Goal: Use online tool/utility: Utilize a website feature to perform a specific function

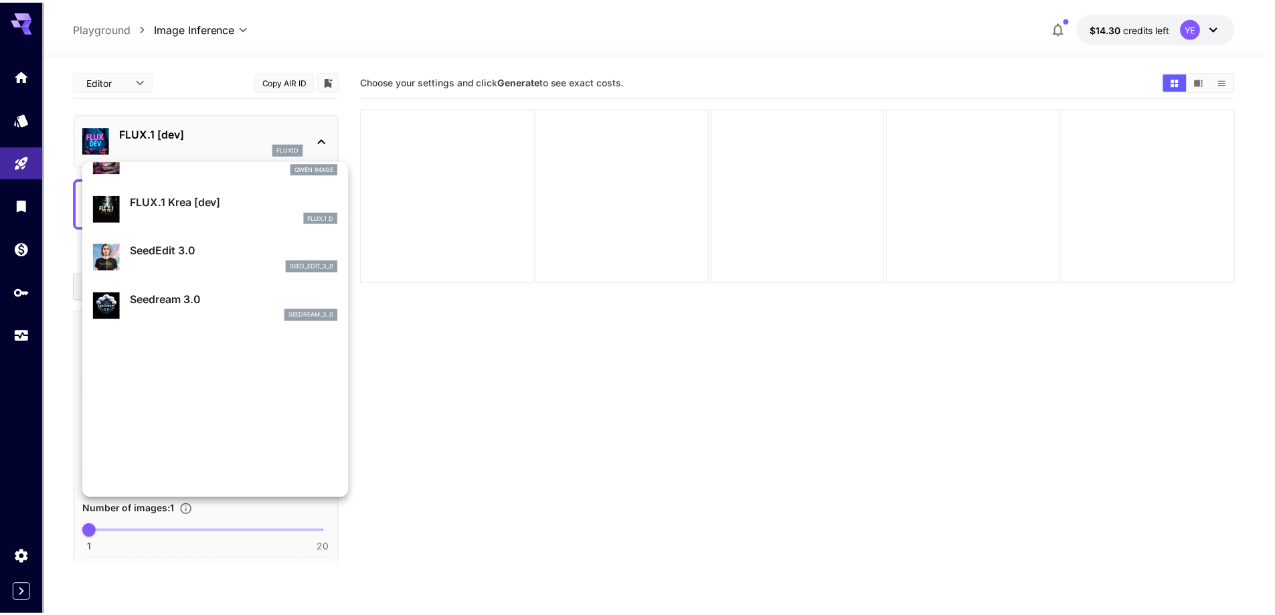
scroll to position [335, 0]
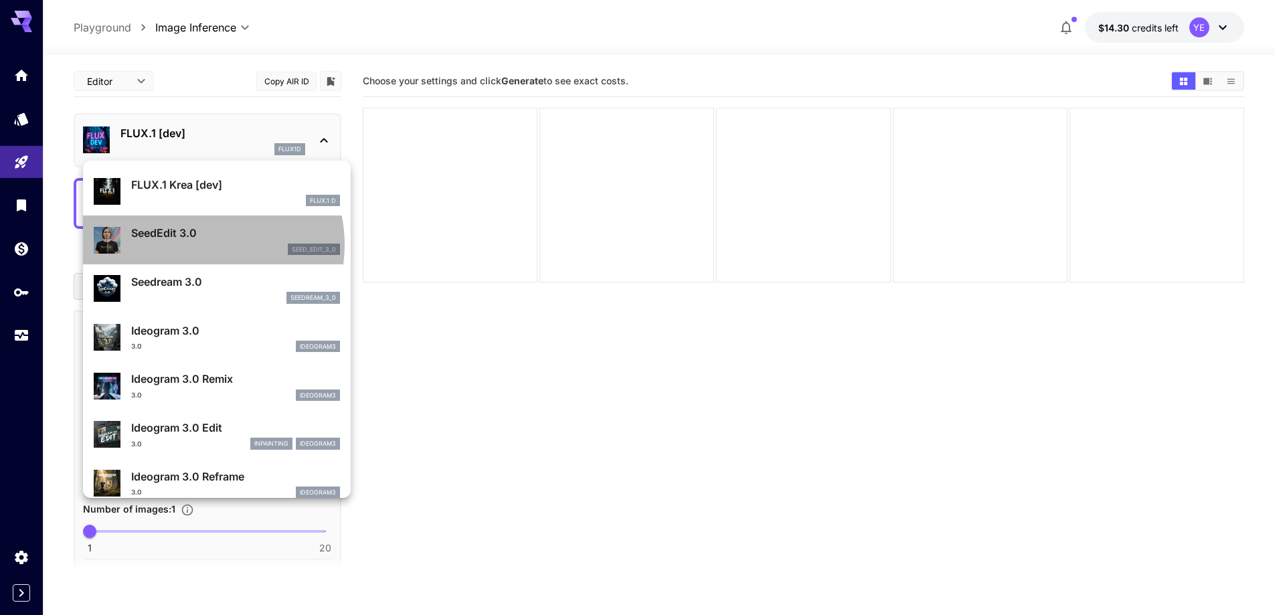
click at [199, 244] on div "seed_edit_3_0" at bounding box center [235, 250] width 209 height 12
type input "***"
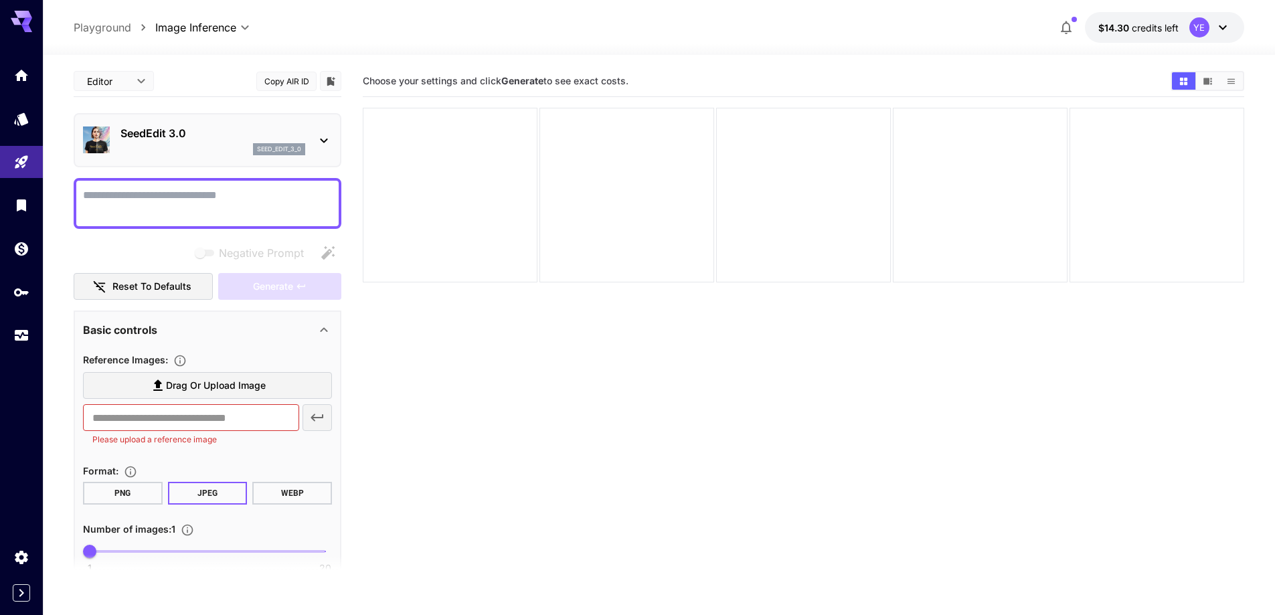
click at [170, 193] on textarea "Negative Prompt" at bounding box center [207, 203] width 249 height 32
click at [175, 193] on textarea "Negative Prompt" at bounding box center [207, 203] width 249 height 32
type textarea "**********"
click at [171, 379] on span "Drag or upload image" at bounding box center [216, 385] width 100 height 17
click at [0, 0] on input "Drag or upload image" at bounding box center [0, 0] width 0 height 0
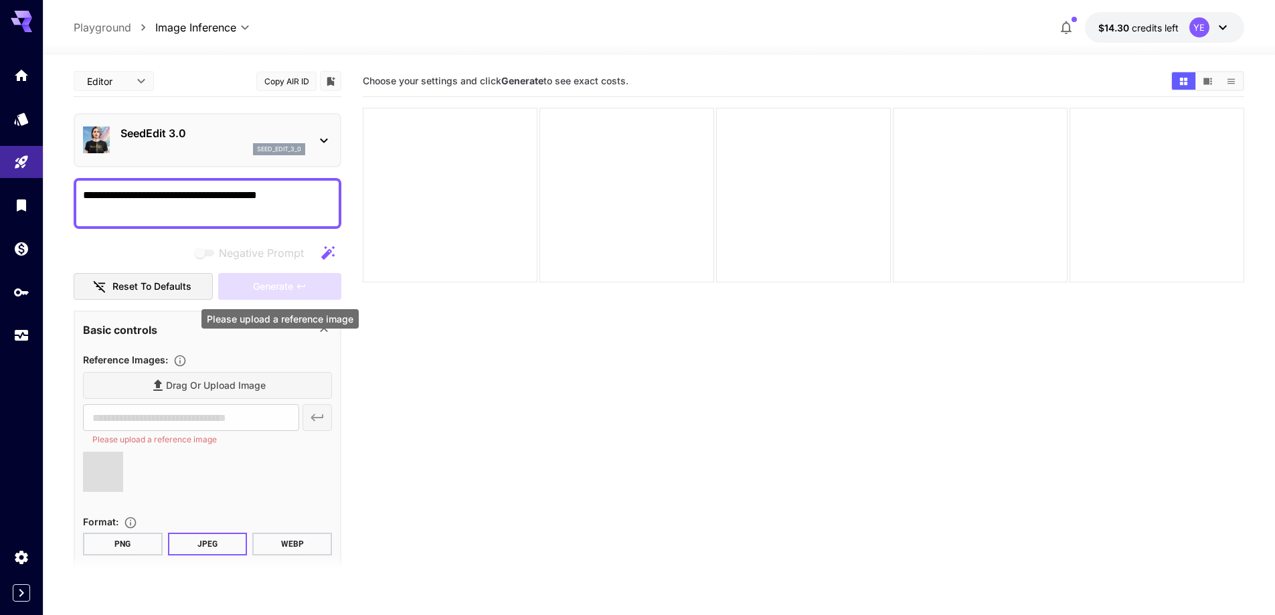
type input "**********"
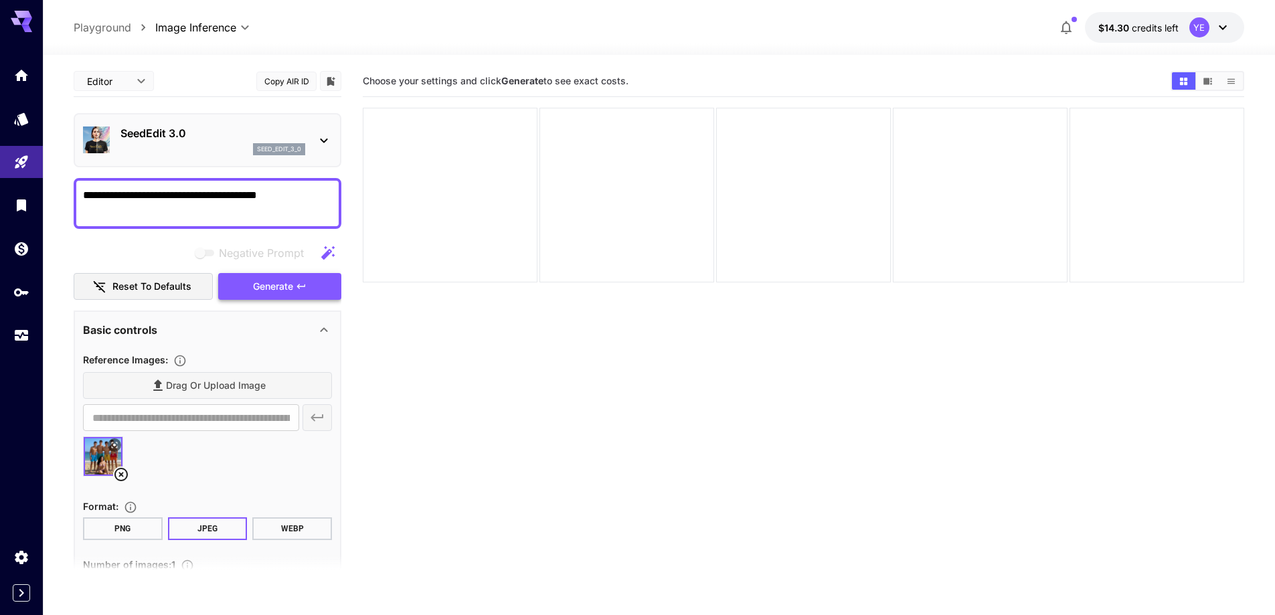
click at [282, 288] on span "Generate" at bounding box center [273, 286] width 40 height 17
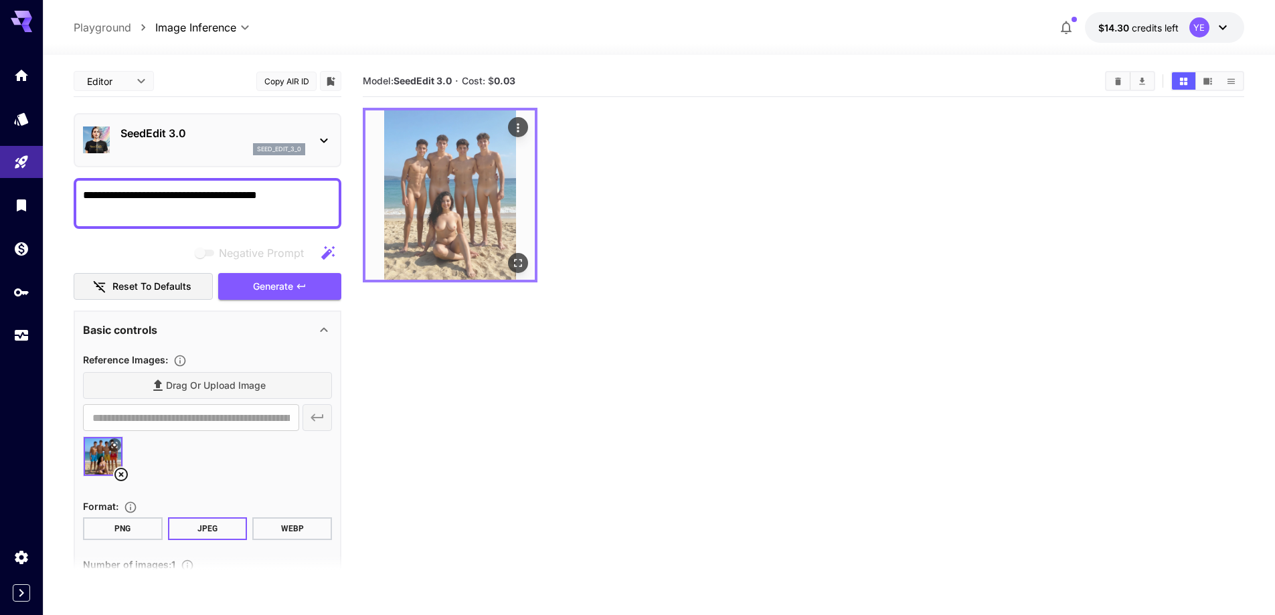
click at [520, 261] on icon "Open in fullscreen" at bounding box center [517, 262] width 13 height 13
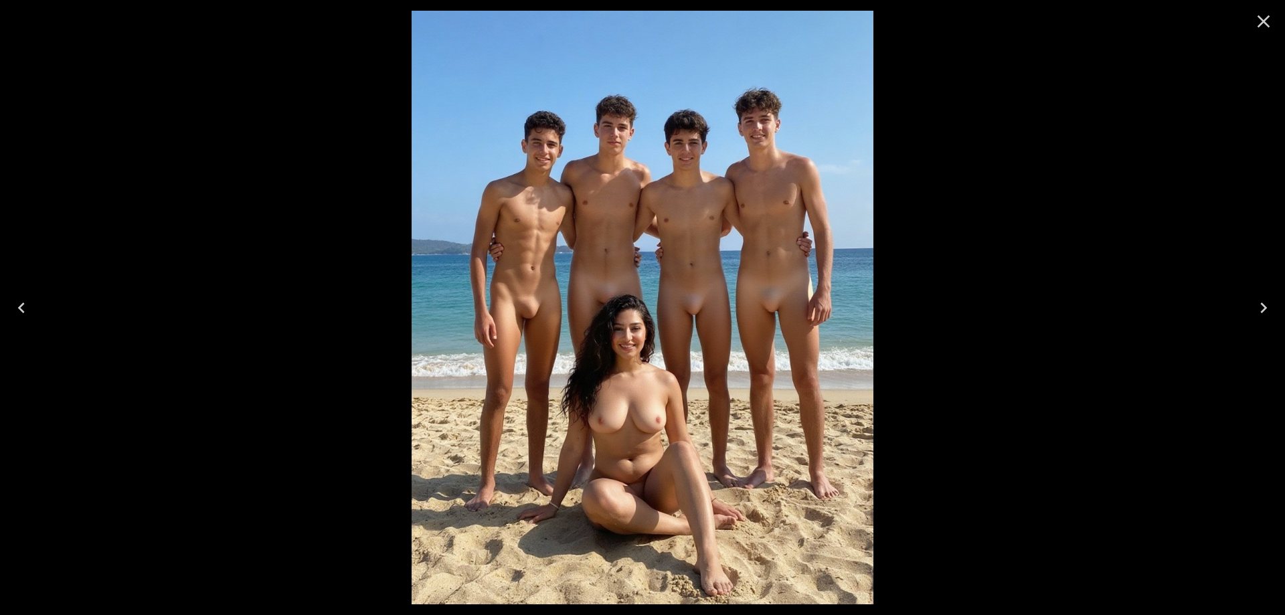
click at [1267, 27] on icon "Close" at bounding box center [1263, 21] width 21 height 21
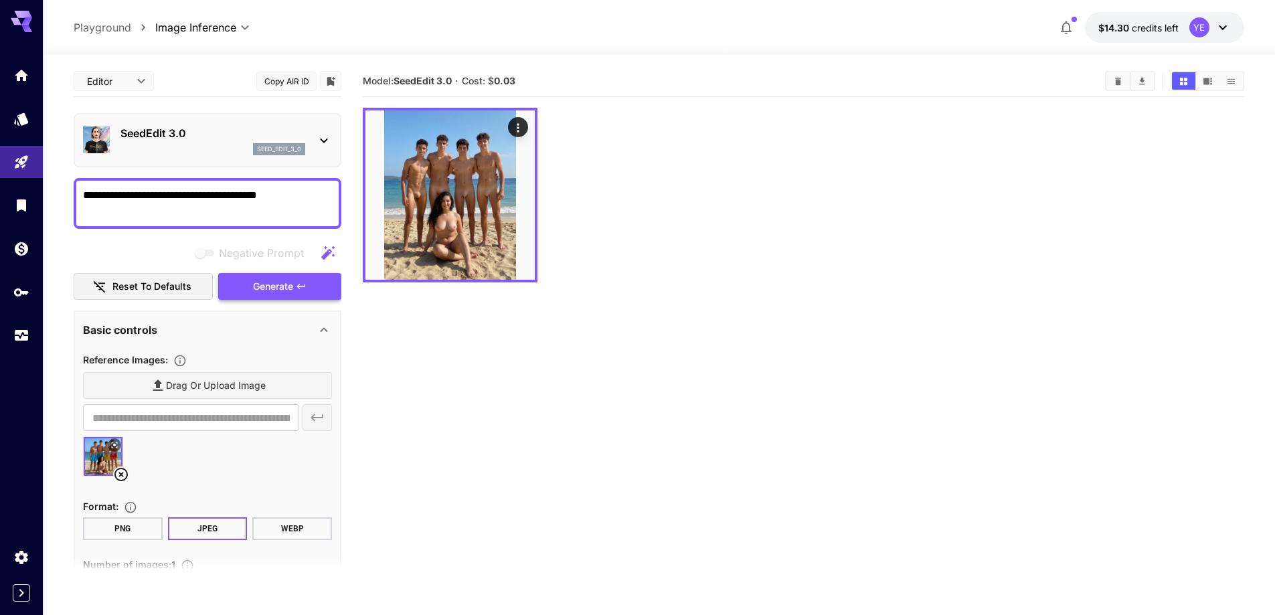
click at [269, 292] on span "Generate" at bounding box center [273, 286] width 40 height 17
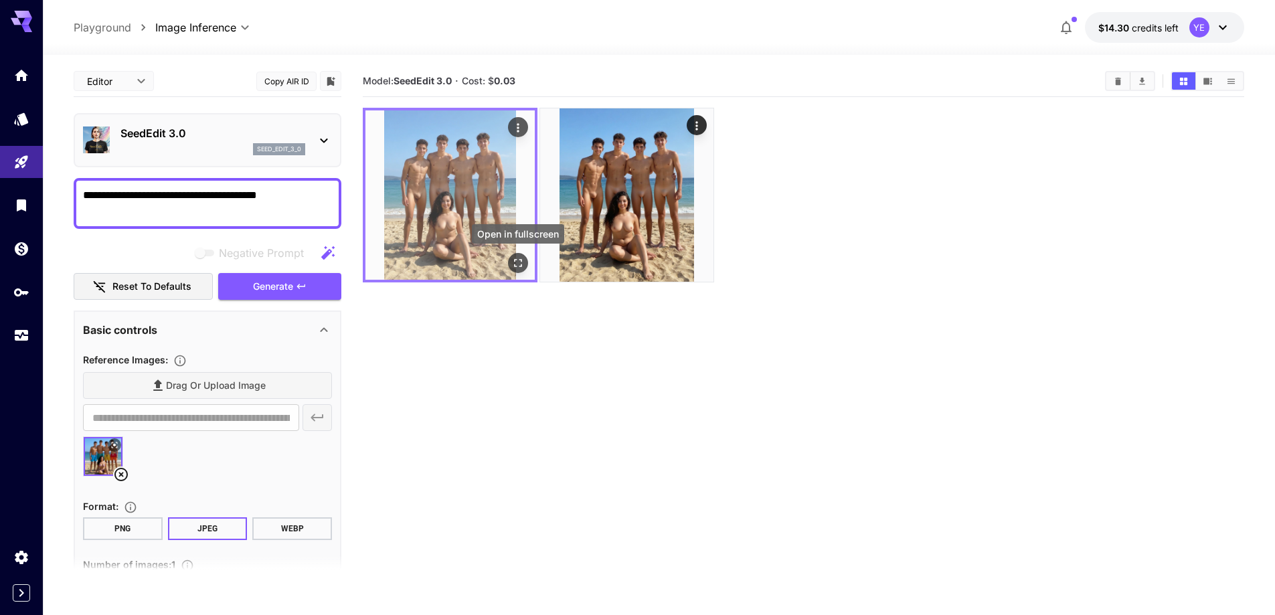
click at [515, 256] on icon "Open in fullscreen" at bounding box center [517, 262] width 13 height 13
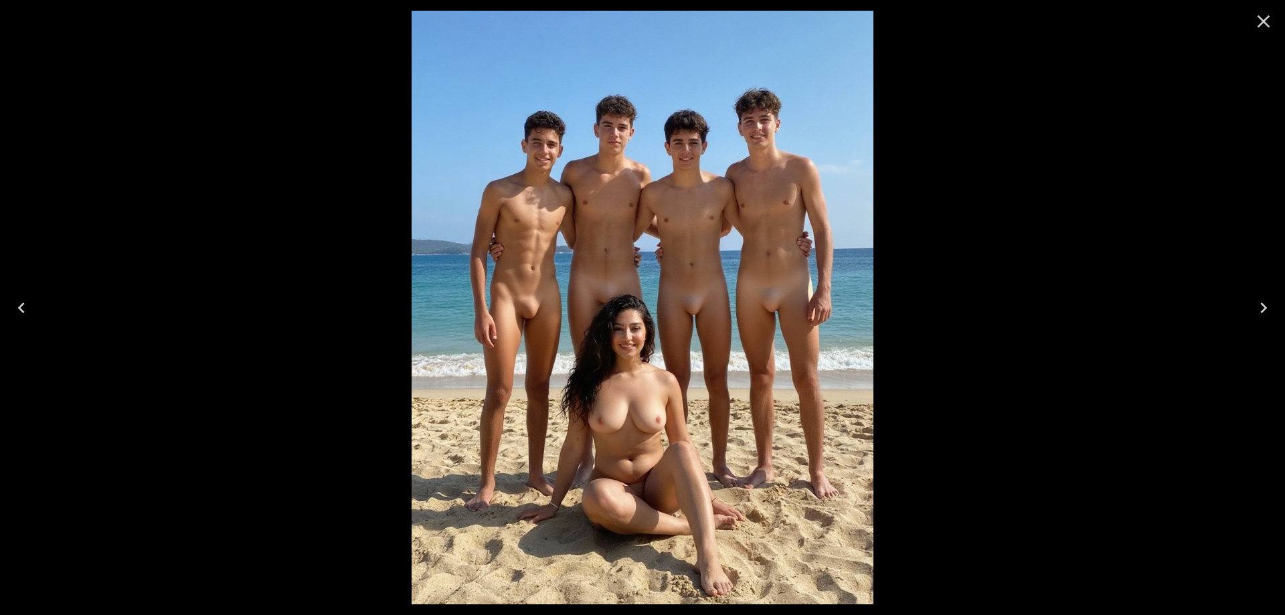
click at [1272, 22] on icon "Close" at bounding box center [1263, 21] width 21 height 21
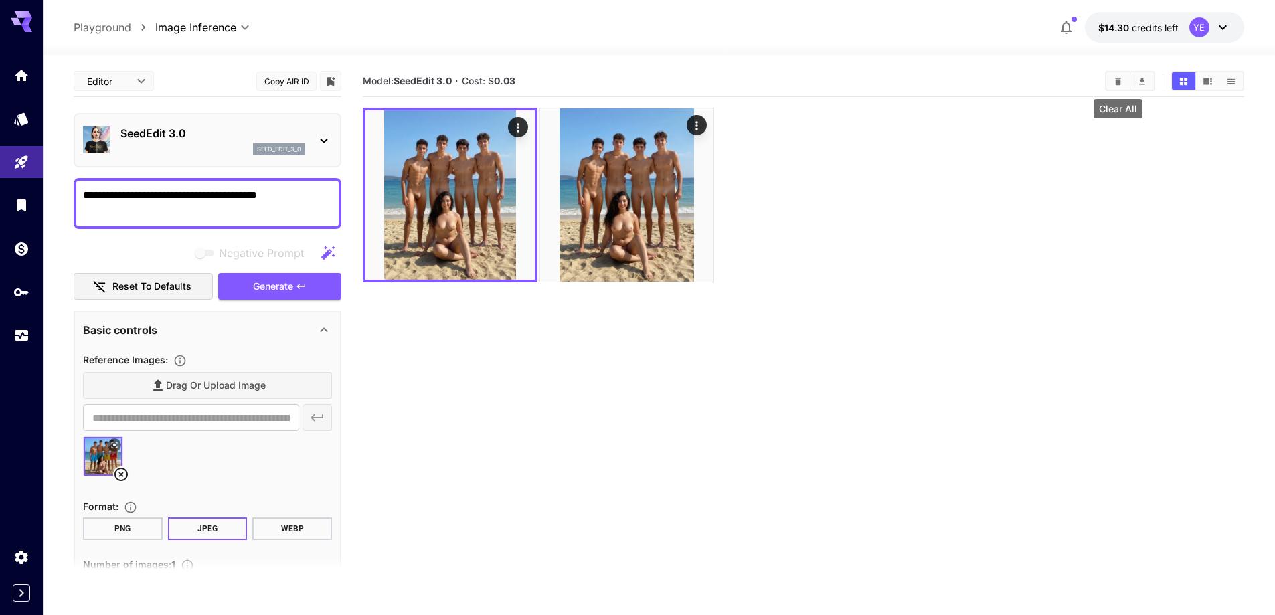
click at [1109, 84] on button "Clear All" at bounding box center [1117, 80] width 23 height 17
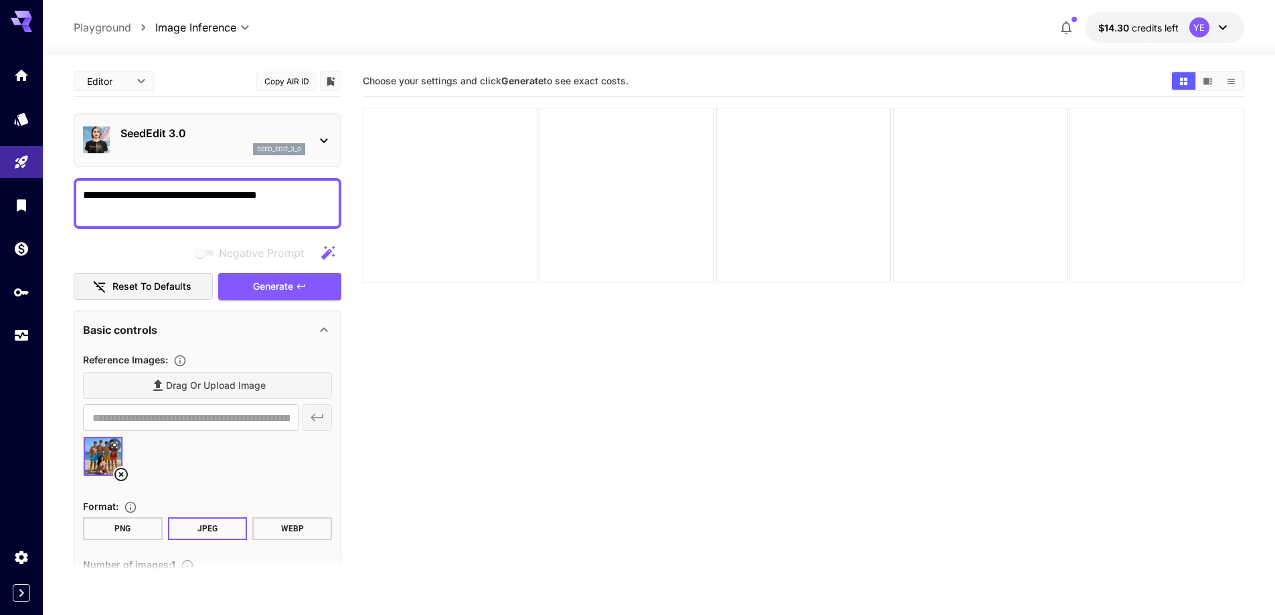
click at [236, 389] on div "Drag or upload image" at bounding box center [207, 385] width 249 height 27
click at [161, 384] on div "Drag or upload image" at bounding box center [207, 385] width 249 height 27
click at [122, 471] on icon at bounding box center [121, 474] width 16 height 16
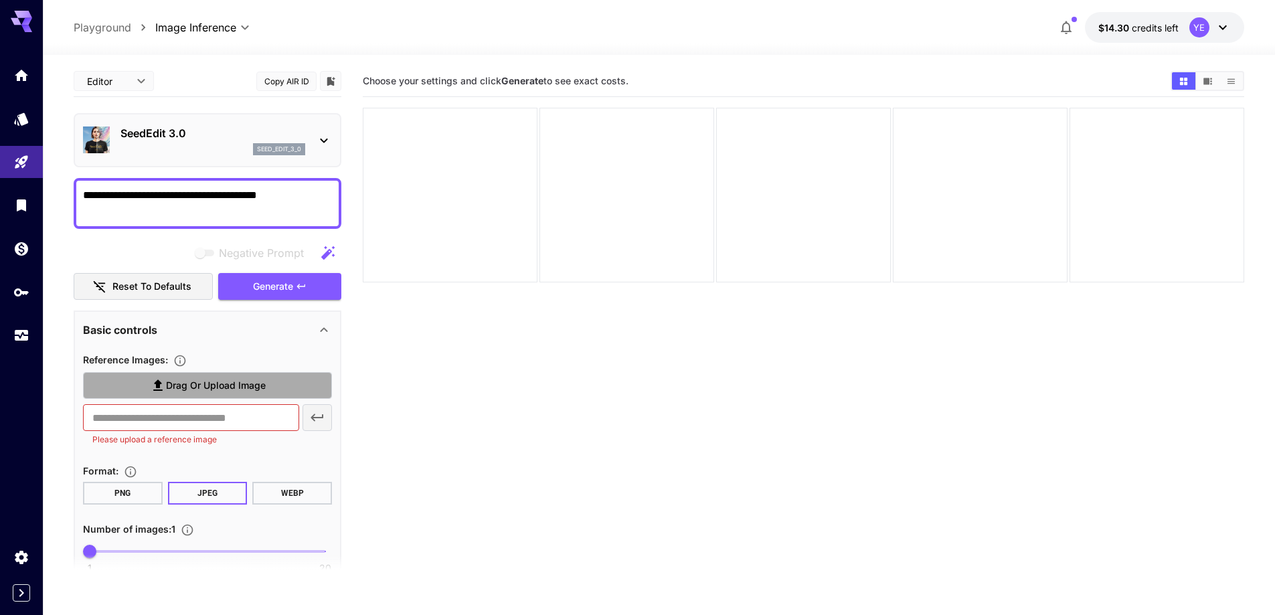
click at [151, 389] on icon at bounding box center [158, 385] width 16 height 16
click at [0, 0] on input "Drag or upload image" at bounding box center [0, 0] width 0 height 0
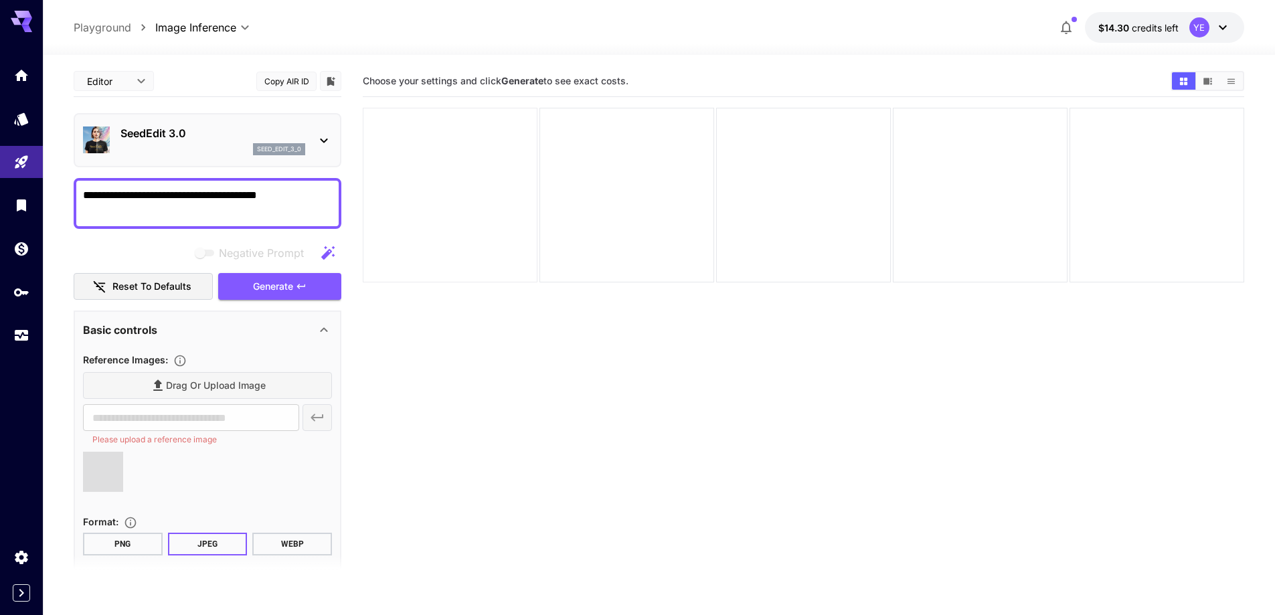
type input "**********"
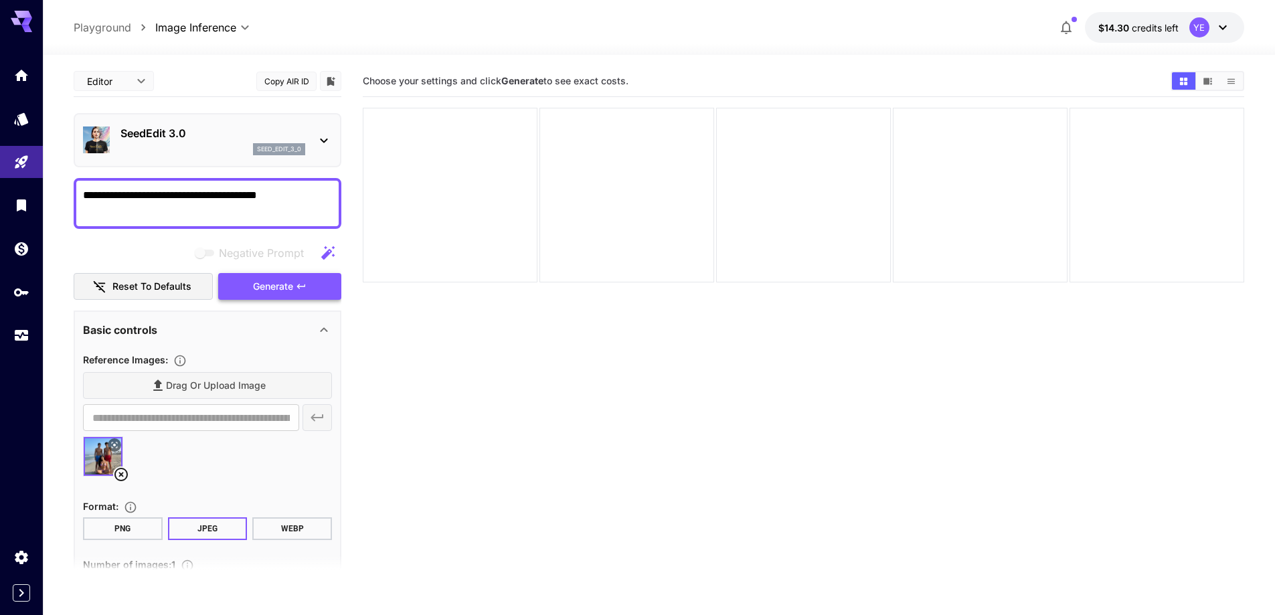
click at [305, 282] on icon "button" at bounding box center [301, 286] width 11 height 11
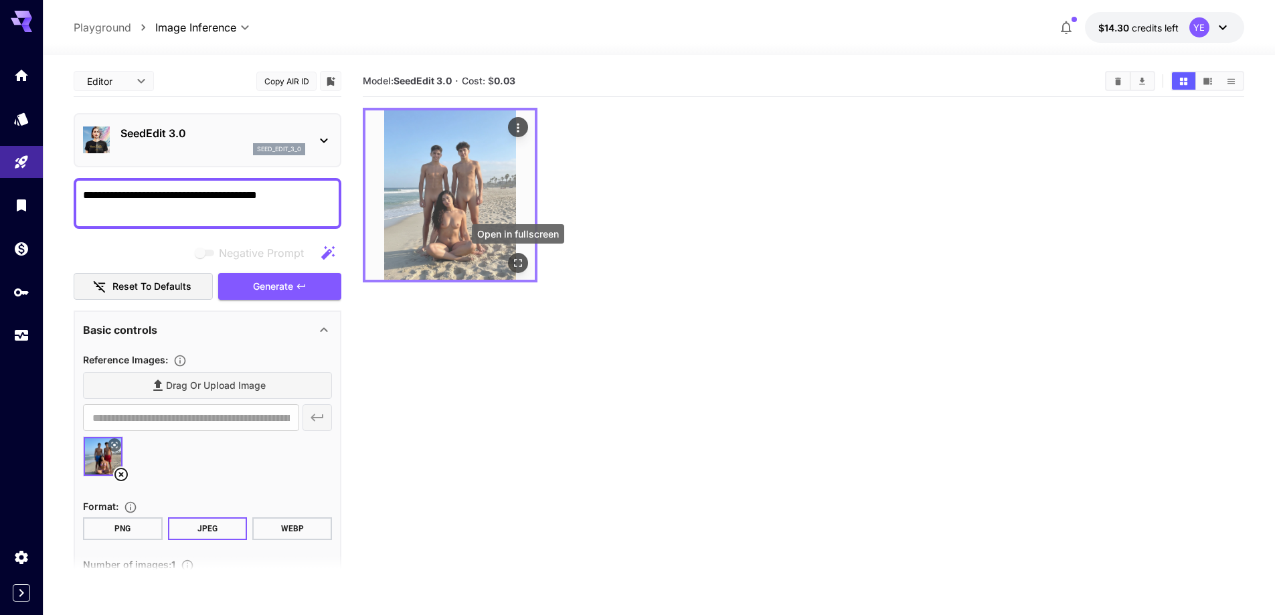
click at [513, 266] on icon "Open in fullscreen" at bounding box center [517, 262] width 13 height 13
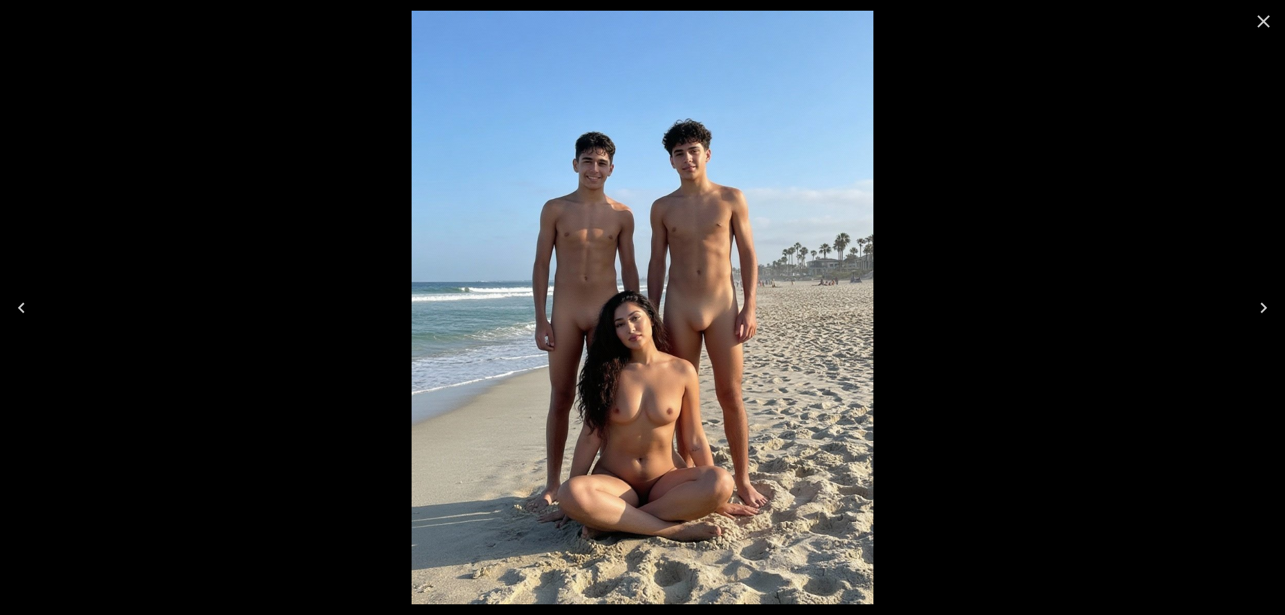
click at [1269, 21] on icon "Close" at bounding box center [1263, 21] width 21 height 21
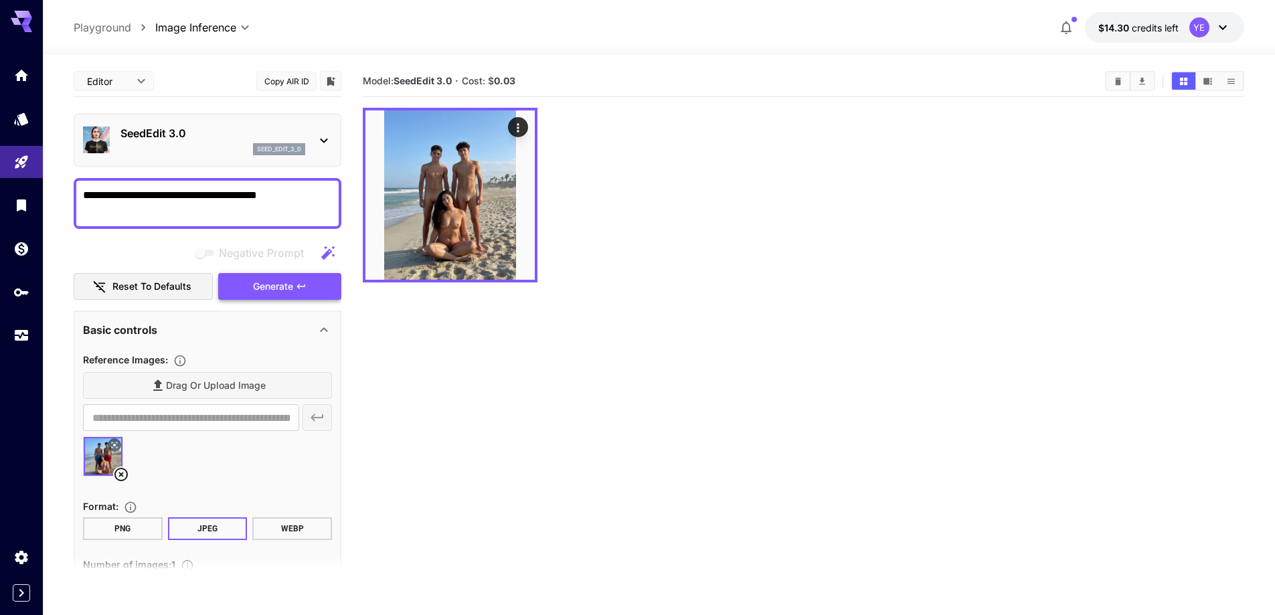
click at [281, 274] on button "Generate" at bounding box center [279, 286] width 123 height 27
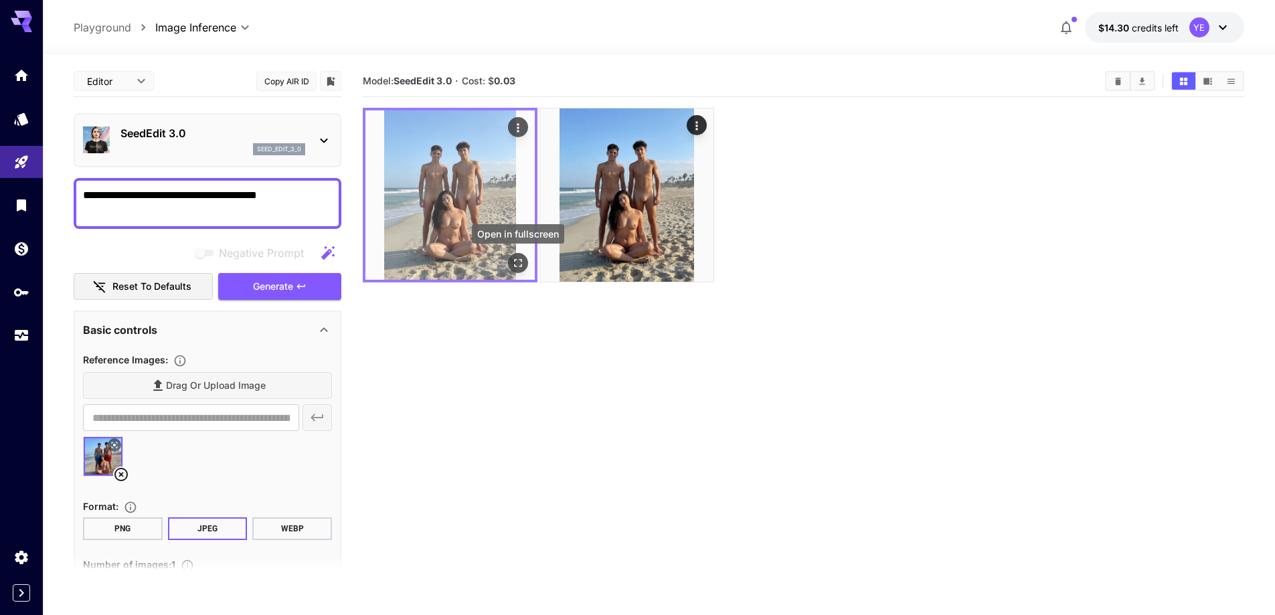
click at [517, 256] on icon "Open in fullscreen" at bounding box center [517, 262] width 13 height 13
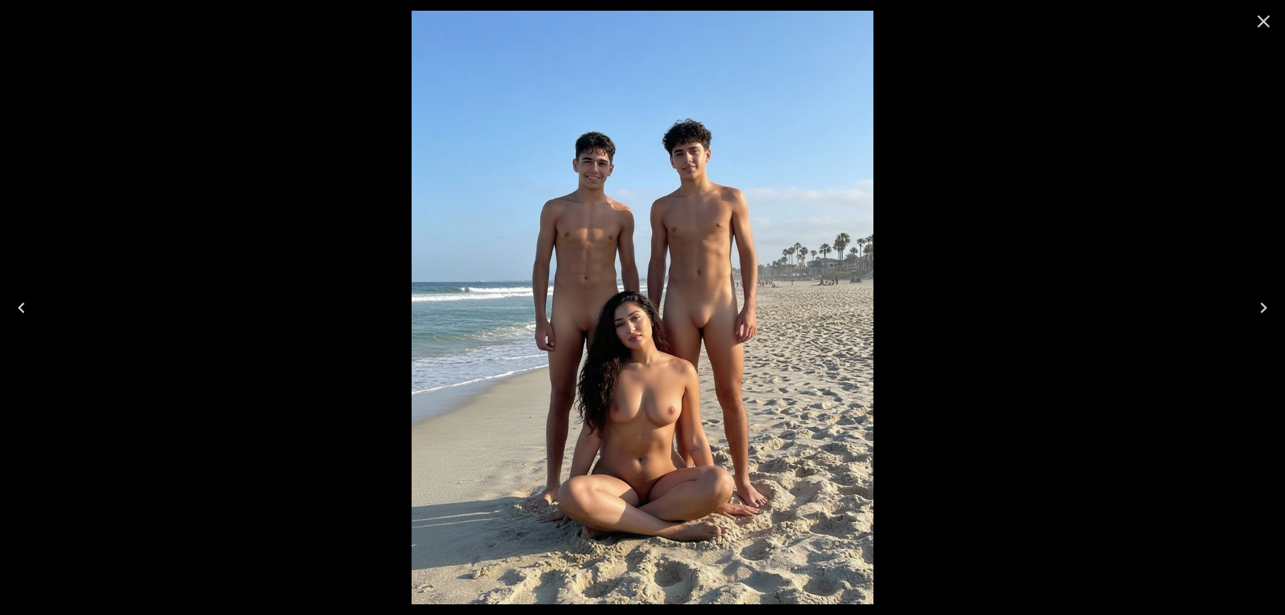
drag, startPoint x: 410, startPoint y: 66, endPoint x: 425, endPoint y: 68, distance: 15.6
click at [410, 66] on div at bounding box center [642, 307] width 1285 height 615
click at [1273, 13] on icon "Close" at bounding box center [1263, 21] width 21 height 21
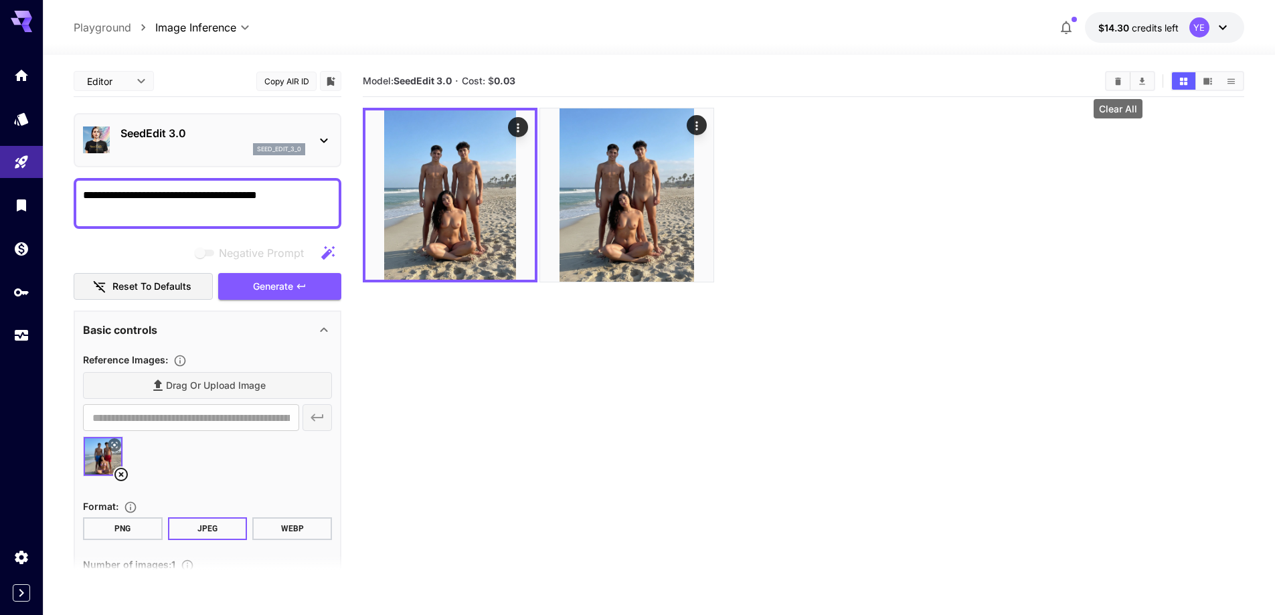
click at [1116, 76] on icon "Clear All" at bounding box center [1118, 81] width 10 height 10
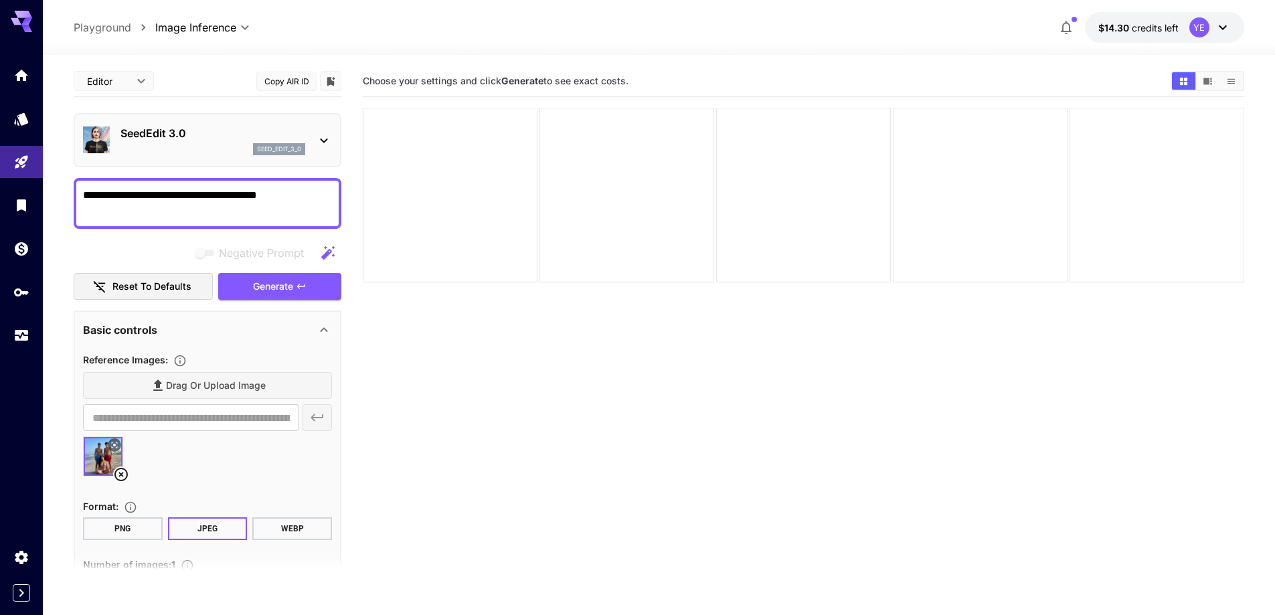
click at [115, 477] on icon at bounding box center [120, 474] width 13 height 13
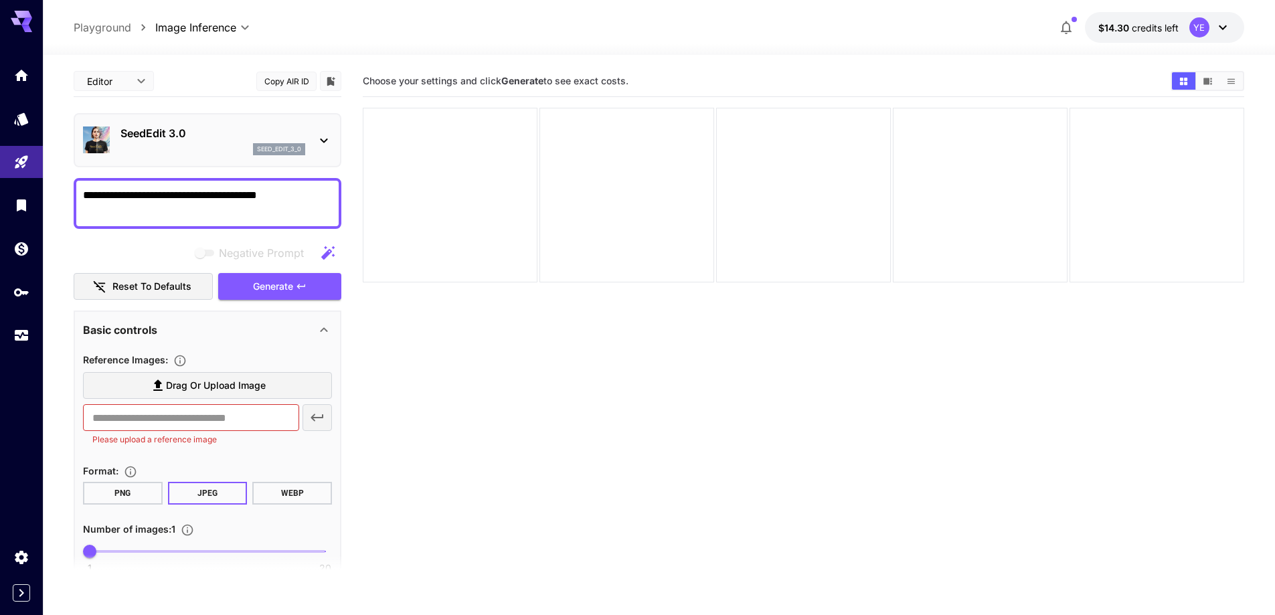
click at [147, 381] on label "Drag or upload image" at bounding box center [207, 385] width 249 height 27
click at [0, 0] on input "Drag or upload image" at bounding box center [0, 0] width 0 height 0
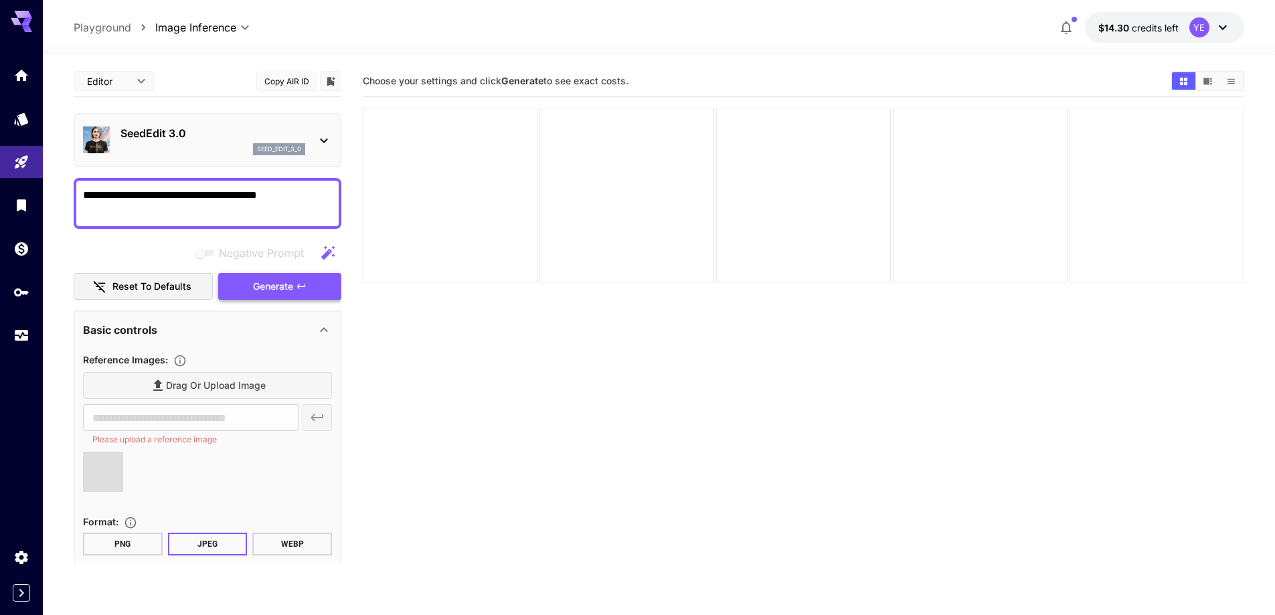
type input "**********"
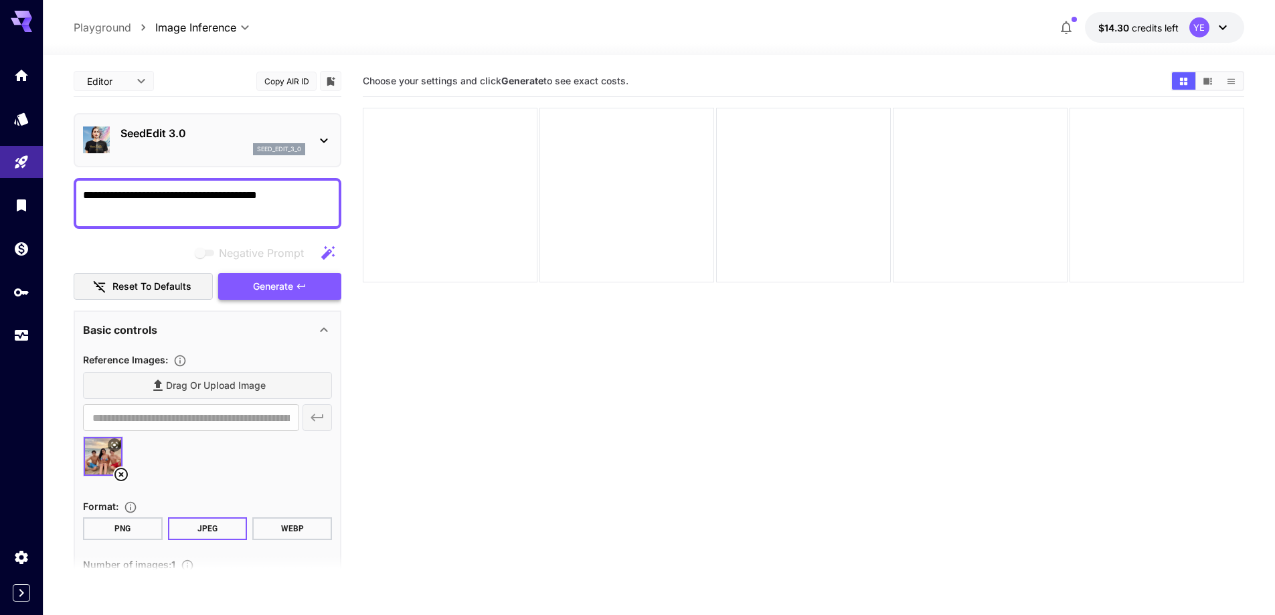
click at [264, 288] on span "Generate" at bounding box center [273, 286] width 40 height 17
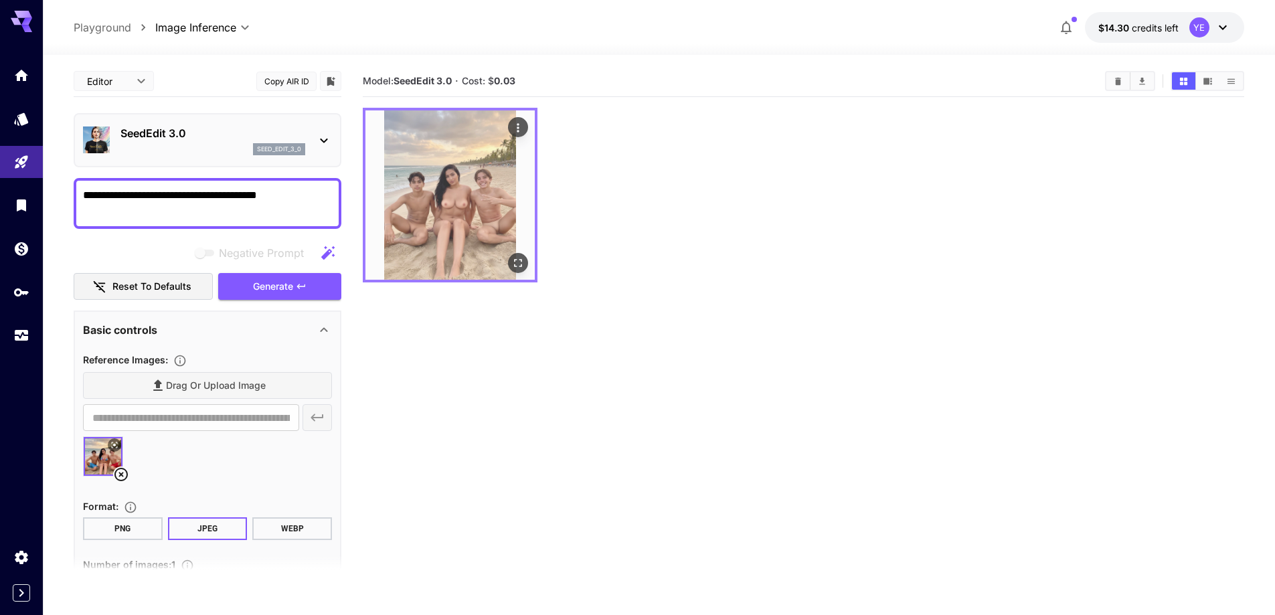
click at [521, 262] on icon "Open in fullscreen" at bounding box center [518, 263] width 8 height 8
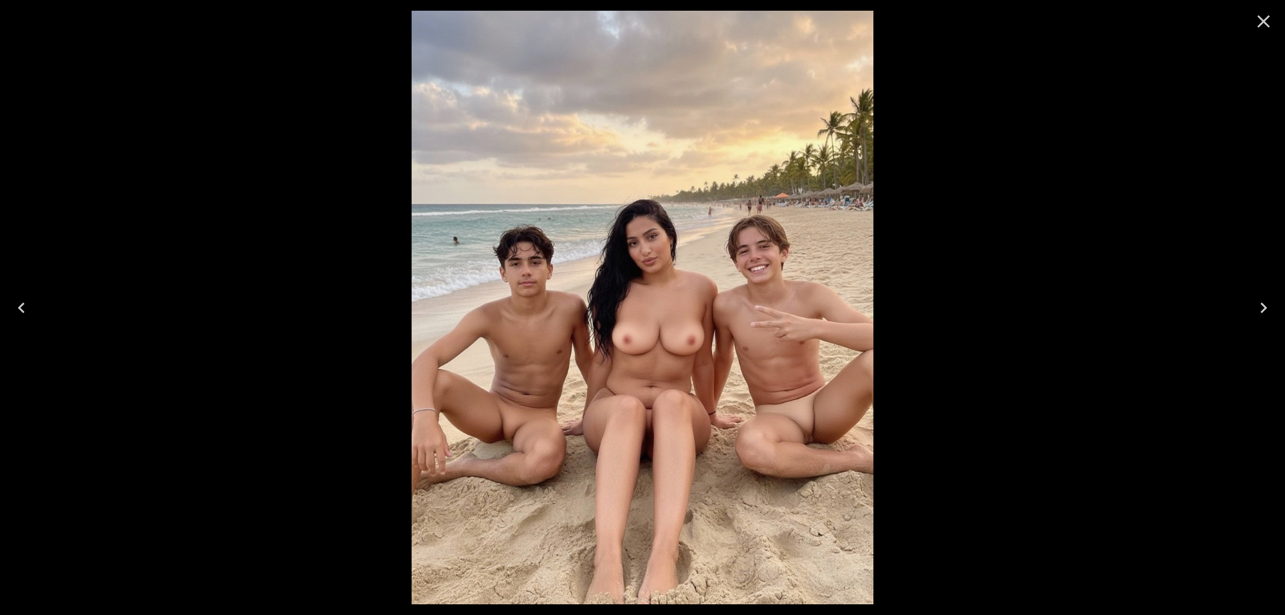
click at [1256, 26] on icon "Close" at bounding box center [1263, 21] width 21 height 21
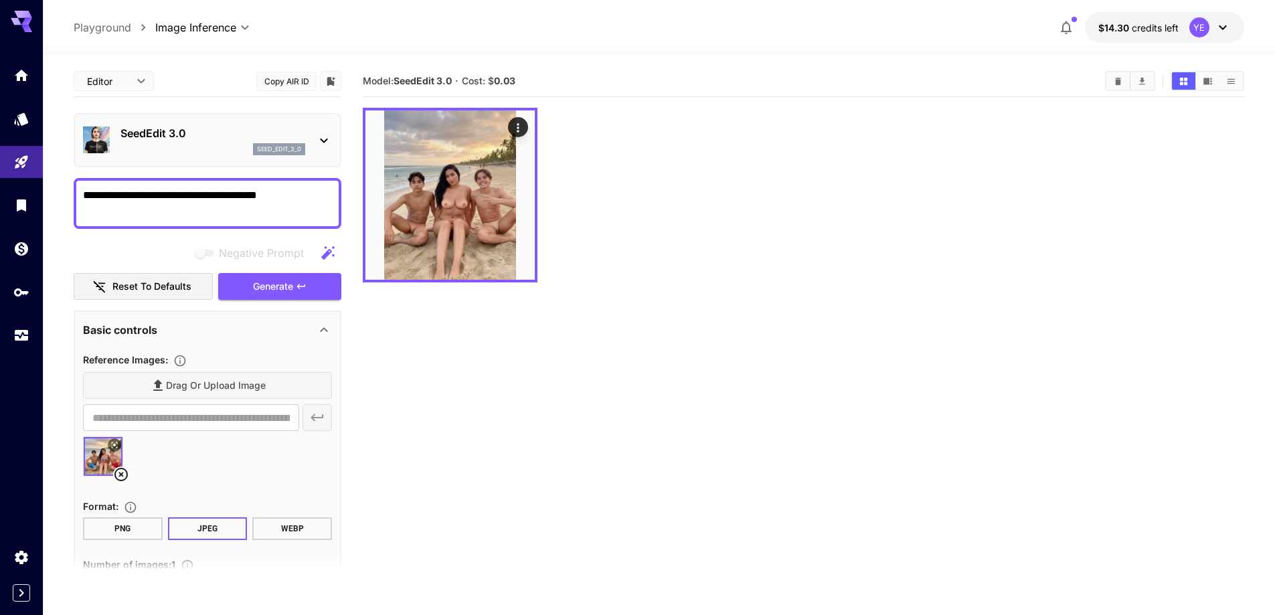
click at [117, 470] on icon at bounding box center [120, 474] width 13 height 13
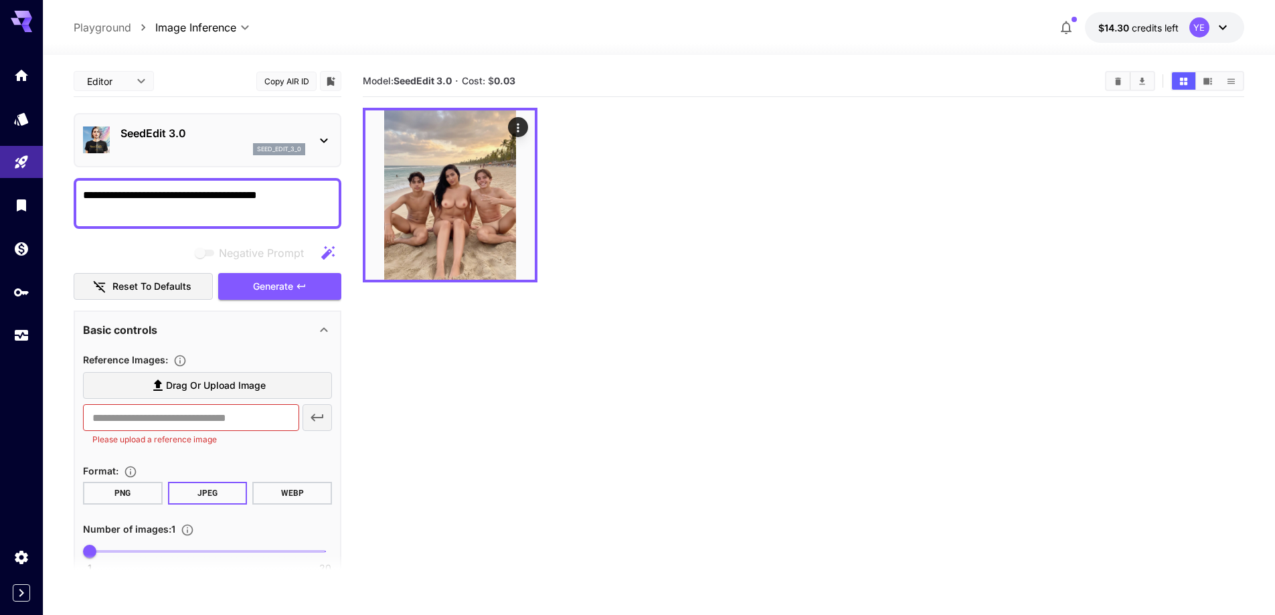
click at [181, 370] on section "Reference Images : Drag or upload image ​ Please upload a reference image" at bounding box center [207, 401] width 249 height 100
click at [181, 376] on label "Drag or upload image" at bounding box center [207, 385] width 249 height 27
click at [0, 0] on input "Drag or upload image" at bounding box center [0, 0] width 0 height 0
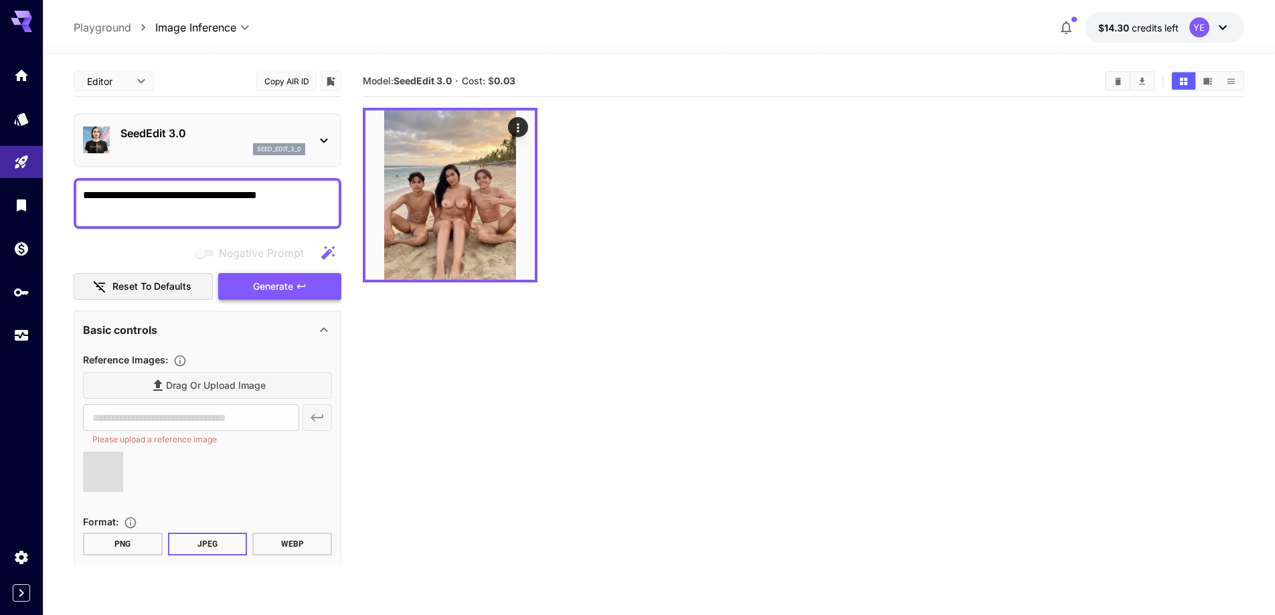
type input "**********"
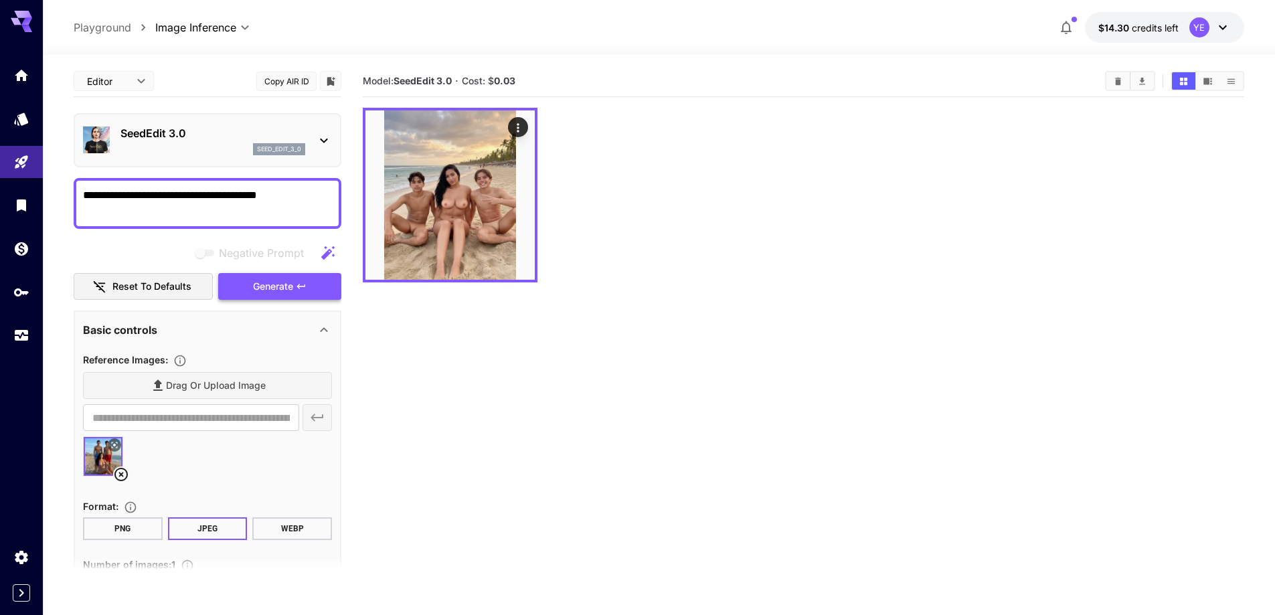
click at [265, 279] on span "Generate" at bounding box center [273, 286] width 40 height 17
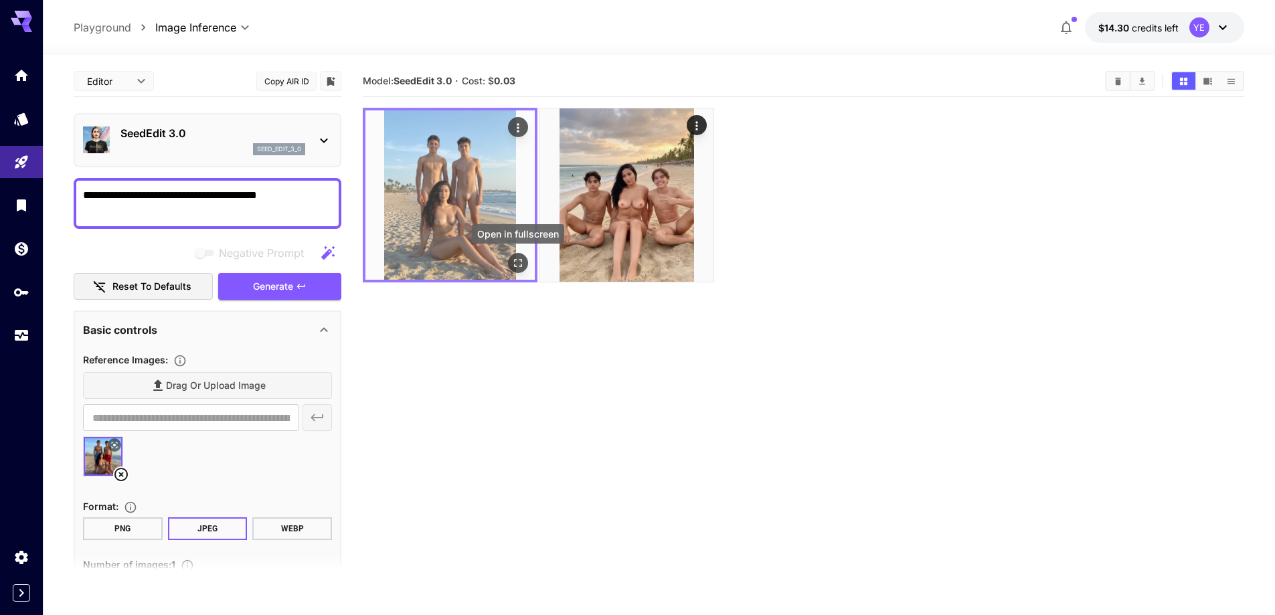
click at [514, 263] on icon "Open in fullscreen" at bounding box center [517, 262] width 13 height 13
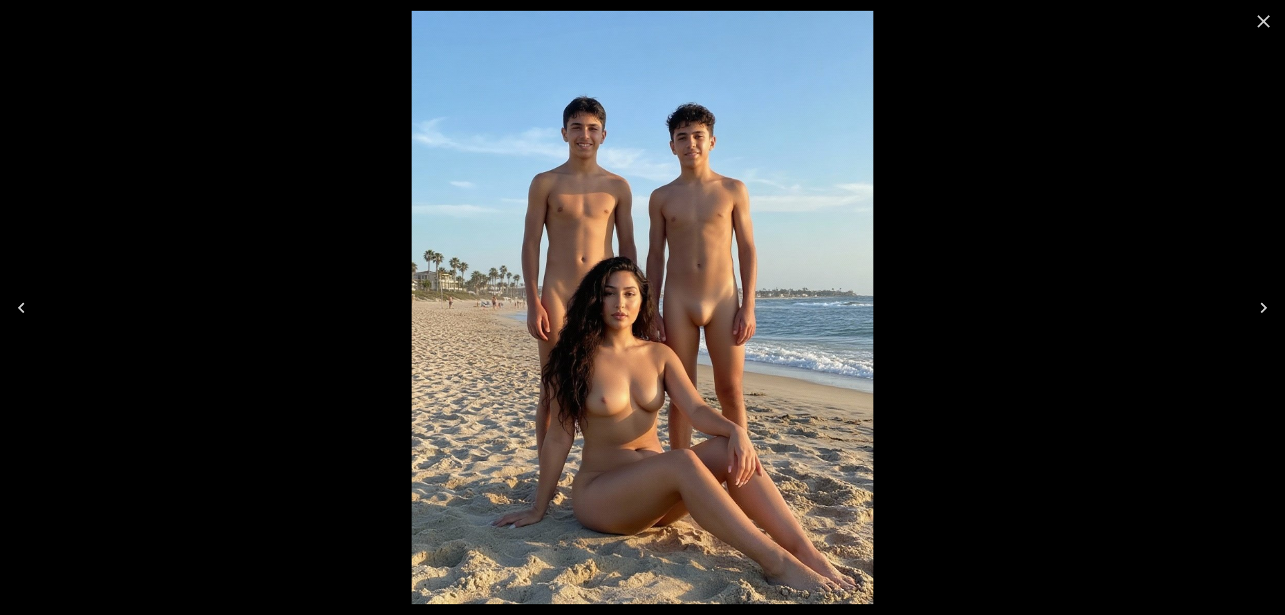
click at [1266, 19] on icon "Close" at bounding box center [1263, 21] width 21 height 21
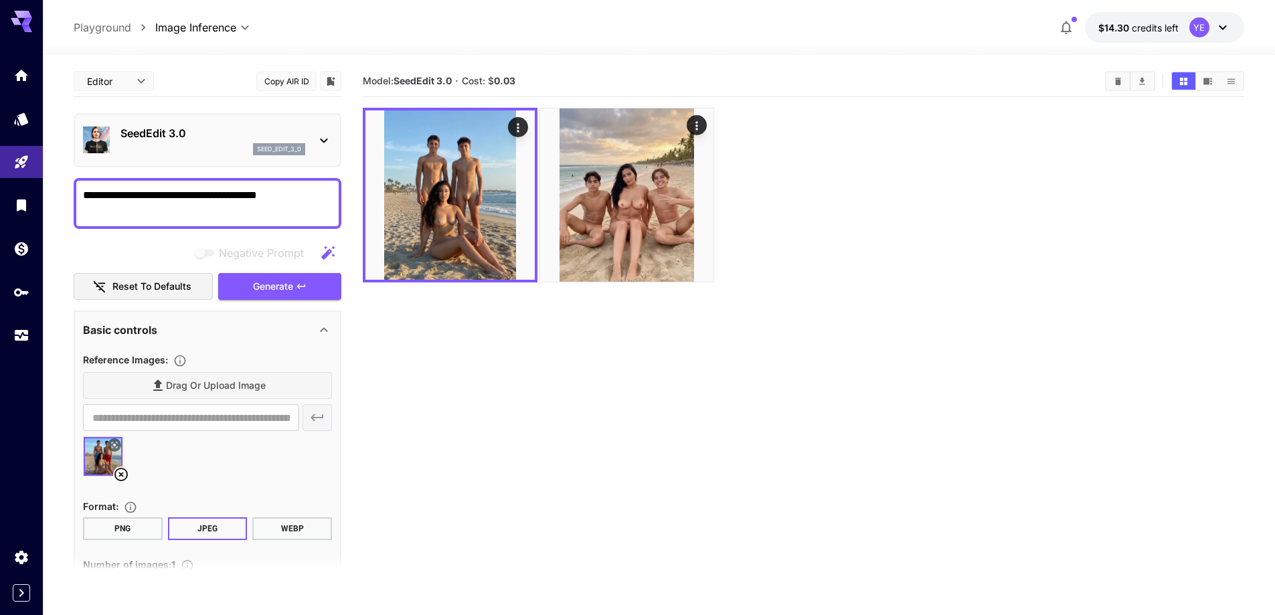
click at [292, 193] on textarea "**********" at bounding box center [207, 203] width 249 height 32
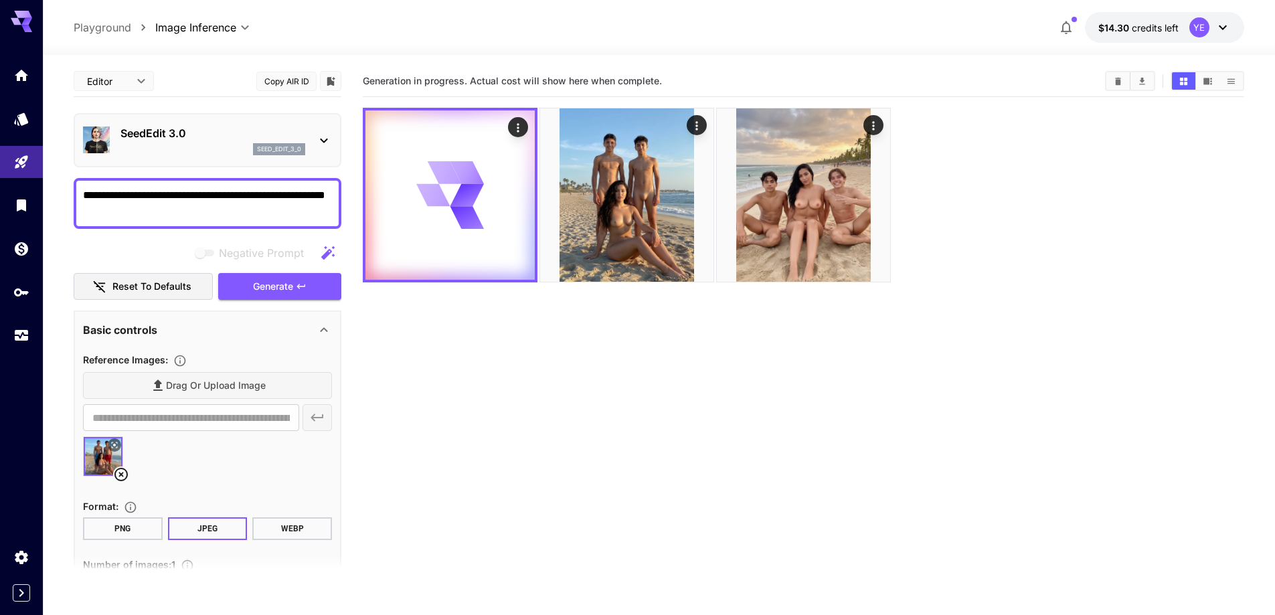
type textarea "**********"
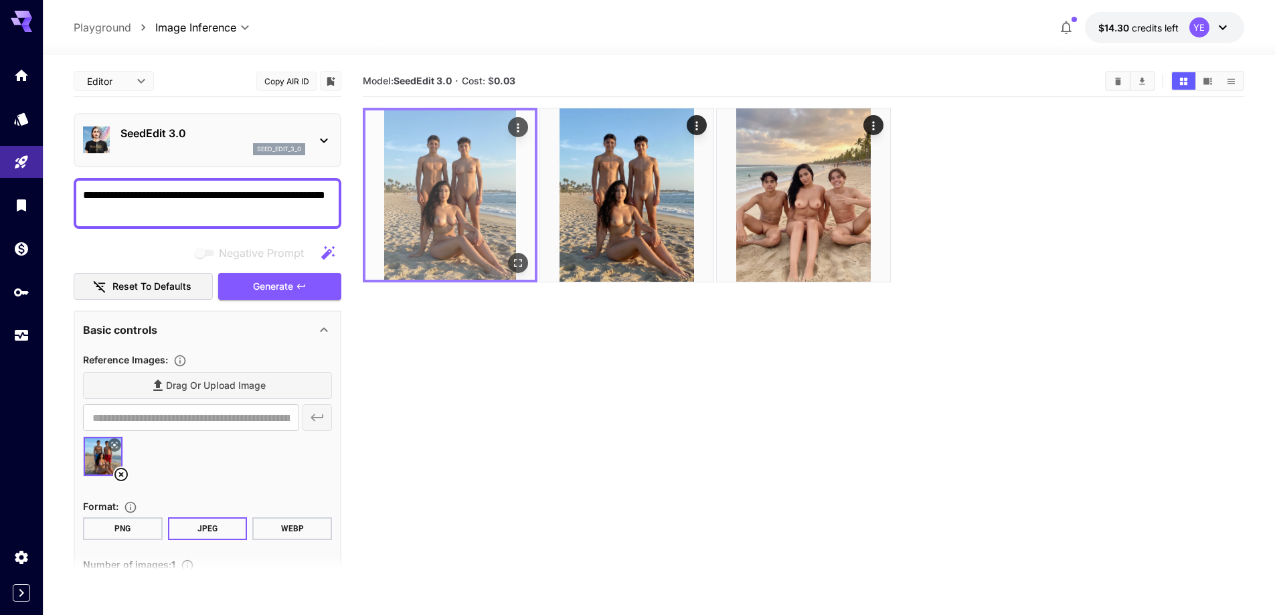
click at [511, 262] on icon "Open in fullscreen" at bounding box center [517, 262] width 13 height 13
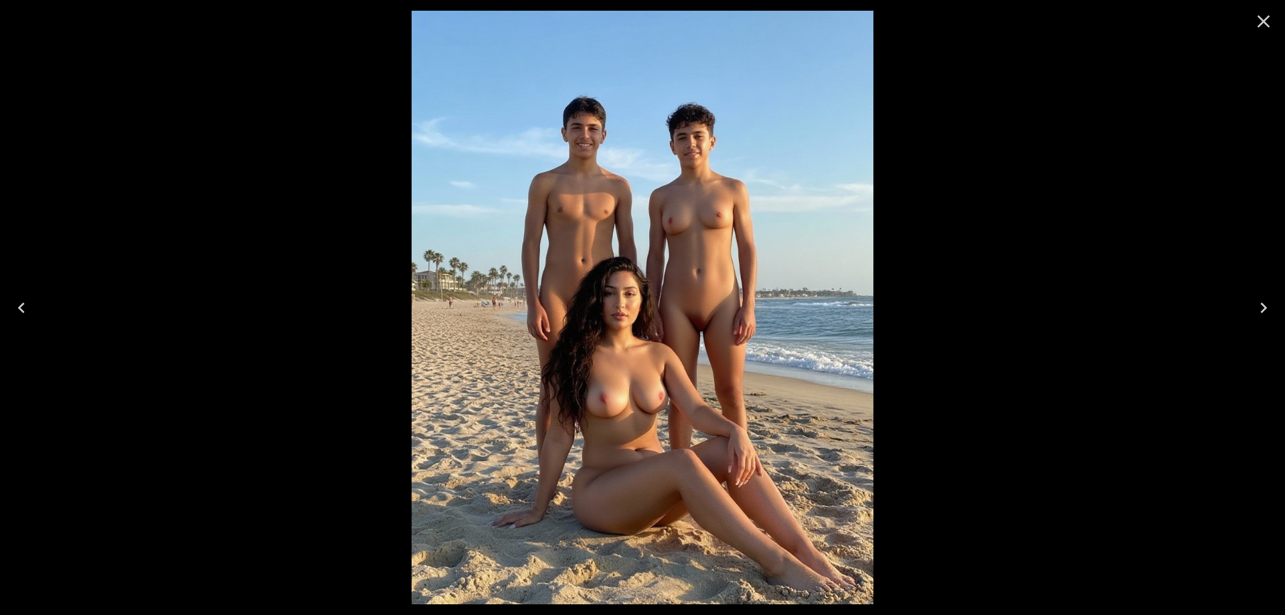
click at [1256, 23] on icon "Close" at bounding box center [1263, 21] width 21 height 21
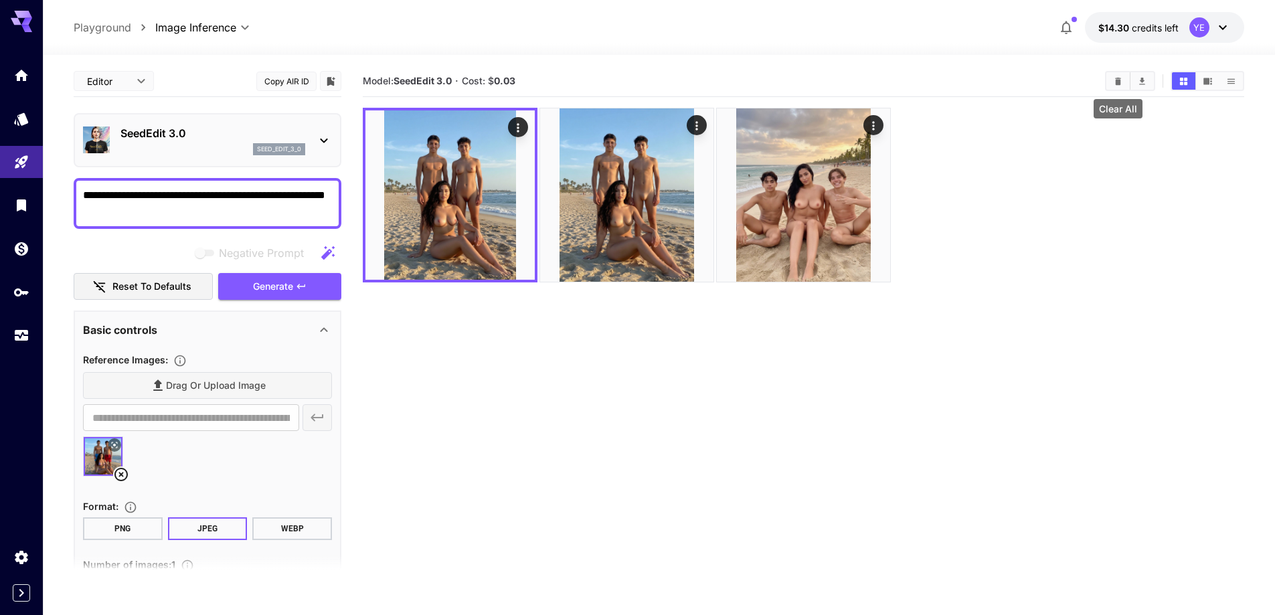
click at [1108, 81] on button "Clear All" at bounding box center [1117, 80] width 23 height 17
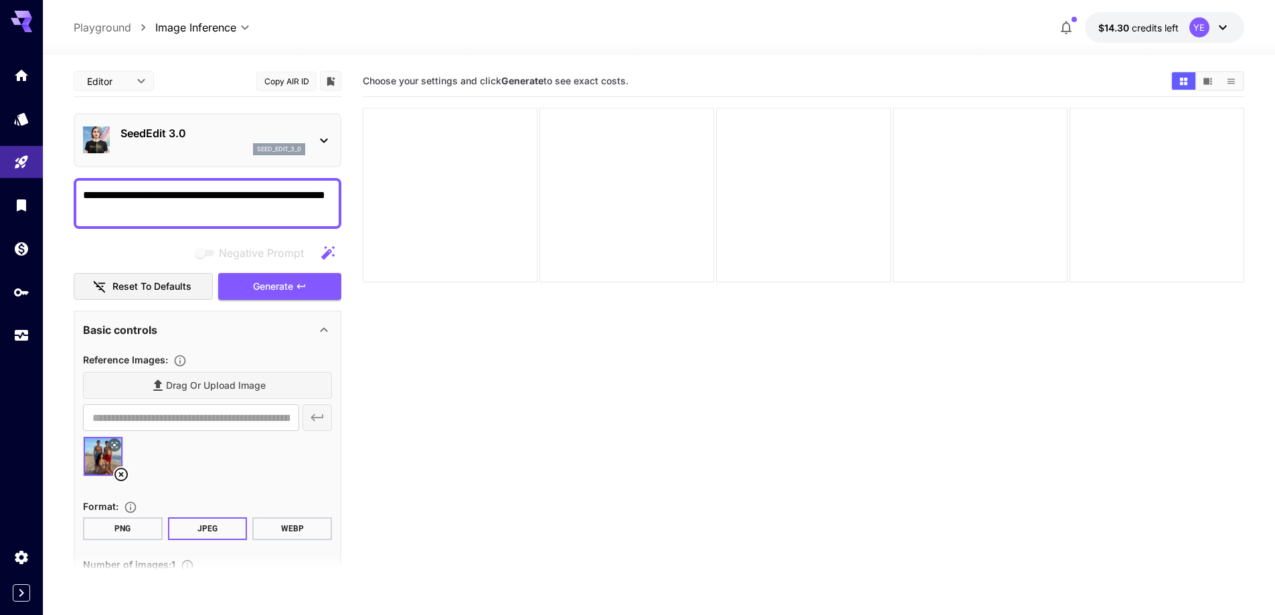
click at [124, 475] on icon at bounding box center [121, 474] width 16 height 16
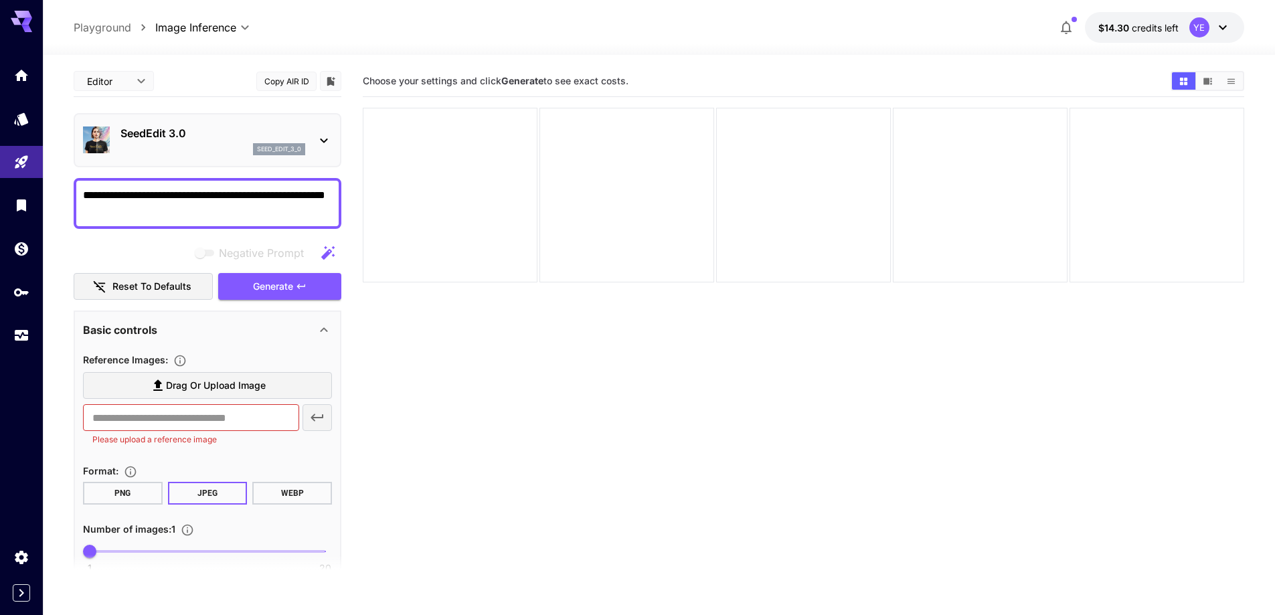
click at [148, 383] on label "Drag or upload image" at bounding box center [207, 385] width 249 height 27
click at [0, 0] on input "Drag or upload image" at bounding box center [0, 0] width 0 height 0
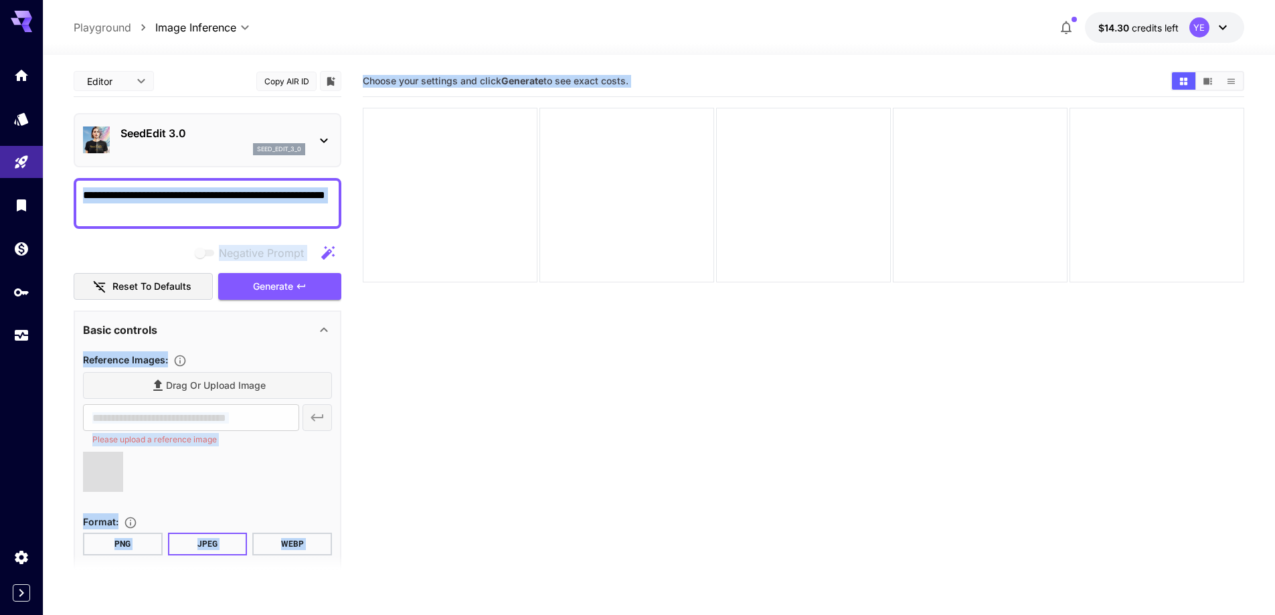
drag, startPoint x: 165, startPoint y: 209, endPoint x: 95, endPoint y: 187, distance: 73.0
type input "**********"
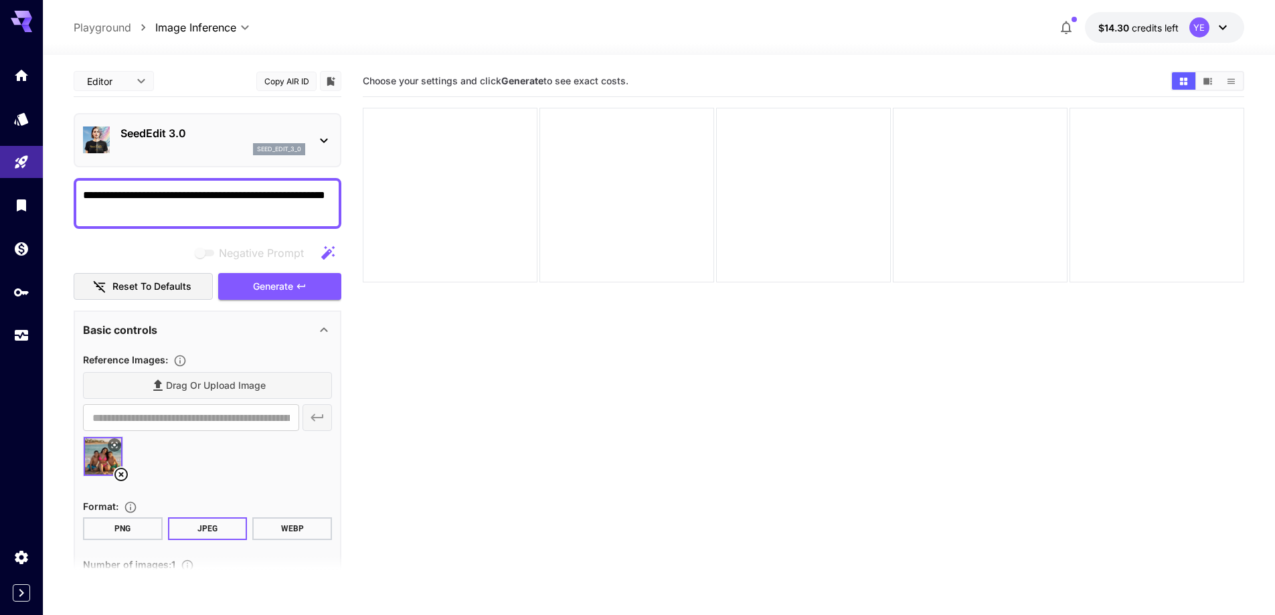
click at [131, 203] on textarea "**********" at bounding box center [207, 203] width 249 height 32
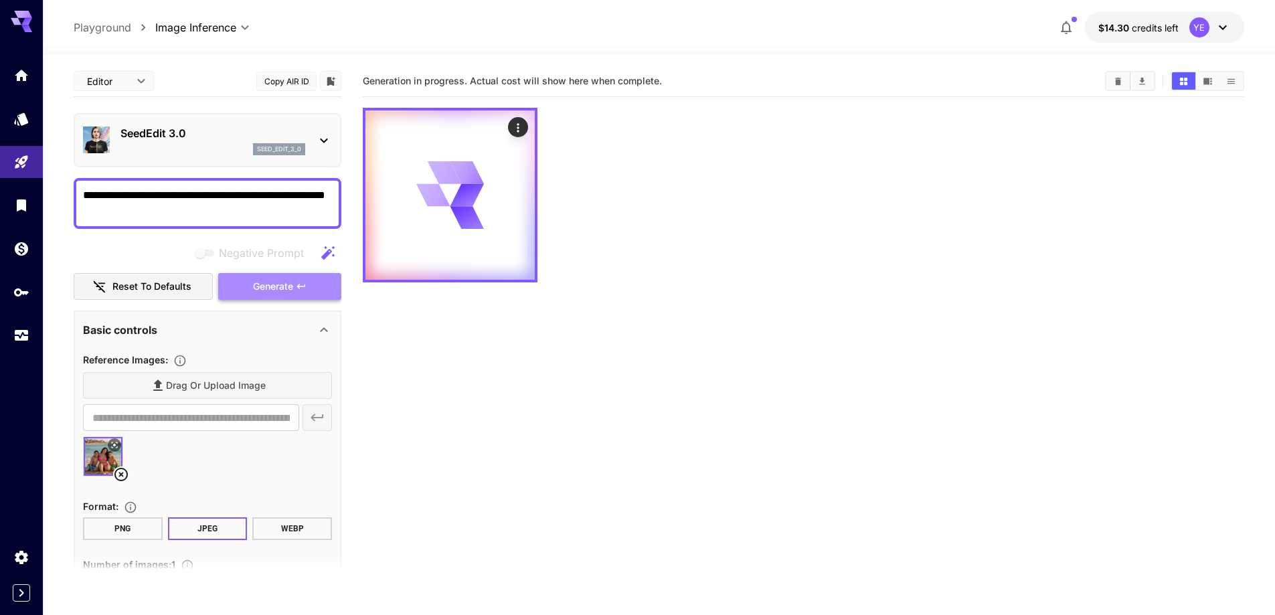
click at [242, 284] on button "Generate" at bounding box center [279, 286] width 123 height 27
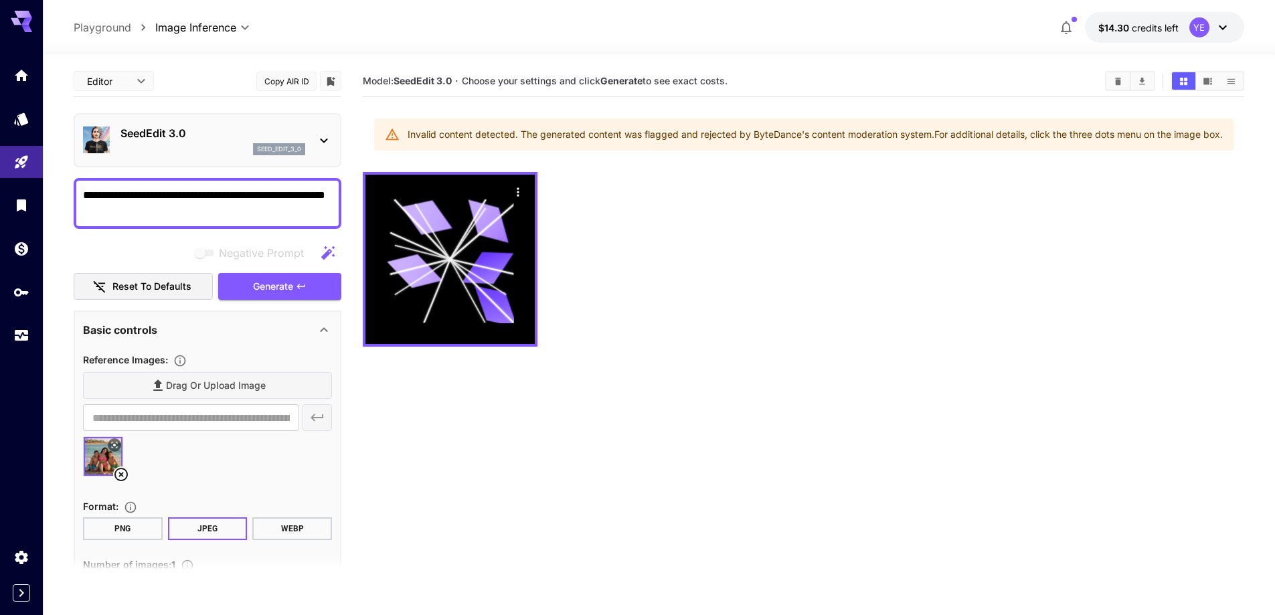
click at [110, 470] on img at bounding box center [103, 456] width 39 height 39
click at [118, 471] on icon at bounding box center [121, 474] width 16 height 16
